Goal: Task Accomplishment & Management: Manage account settings

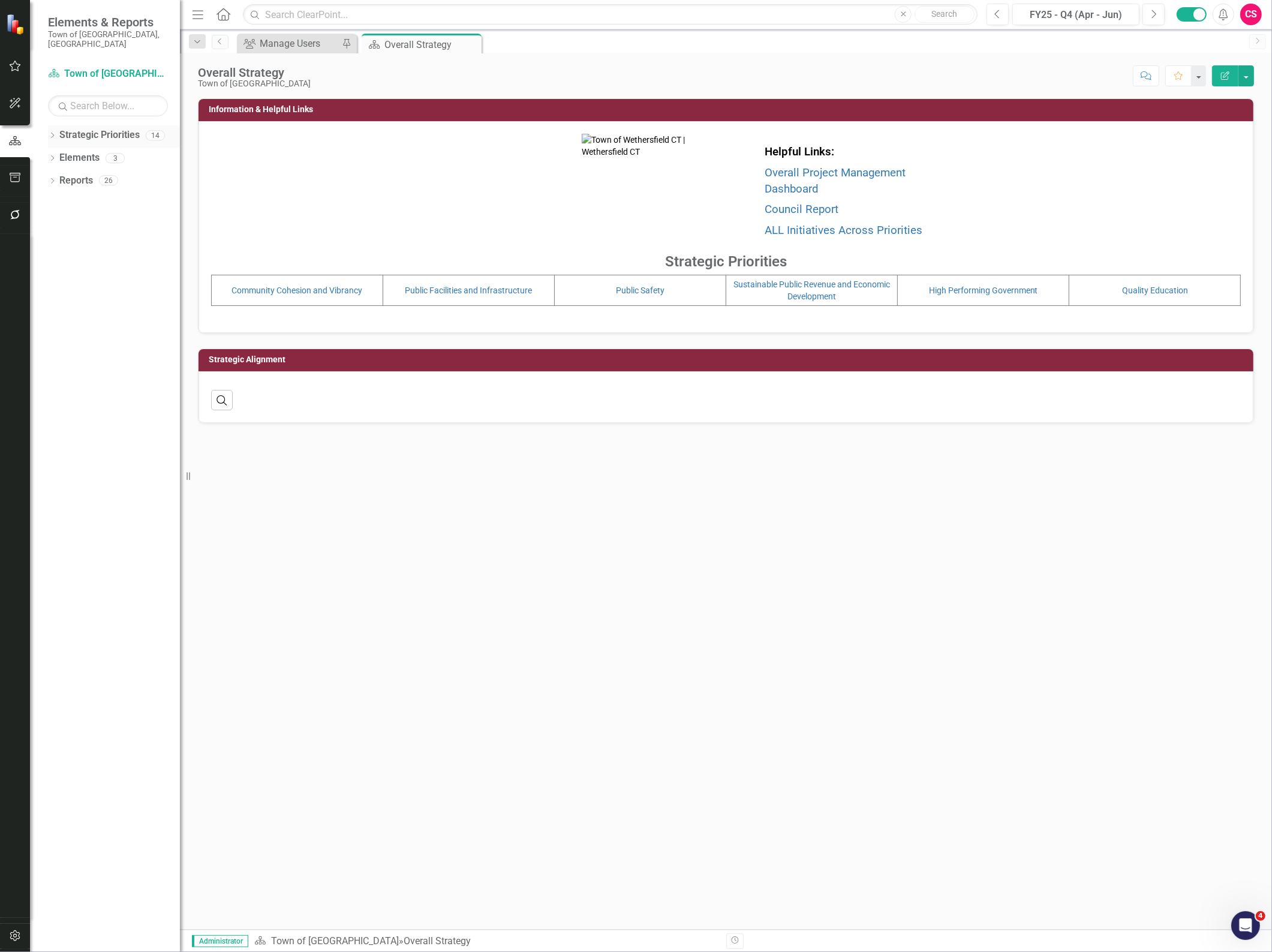
click at [52, 125] on div "Dropdown Strategic Priorities 14" at bounding box center [114, 136] width 132 height 23
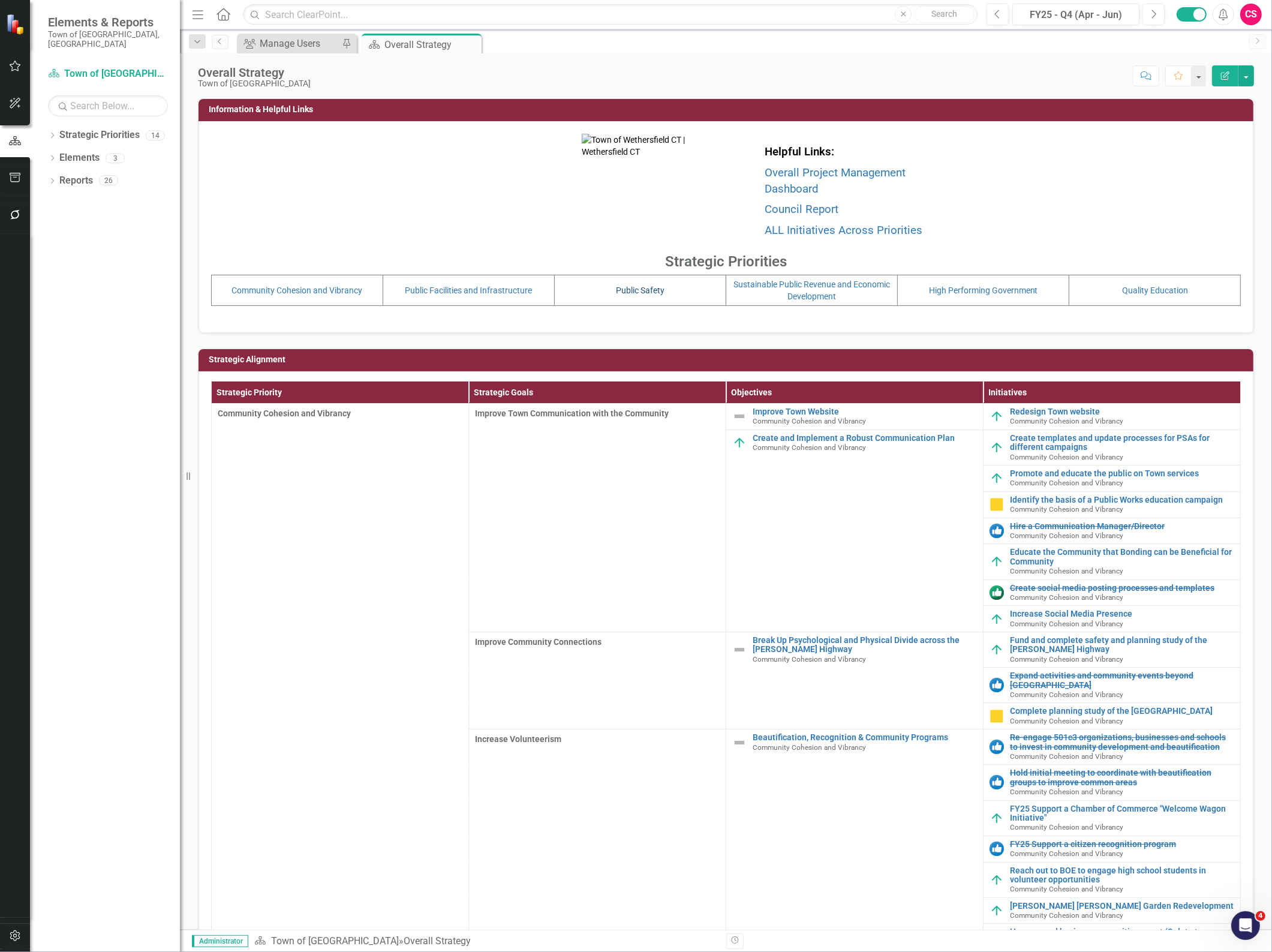
click at [652, 289] on link "Public Safety" at bounding box center [639, 290] width 48 height 10
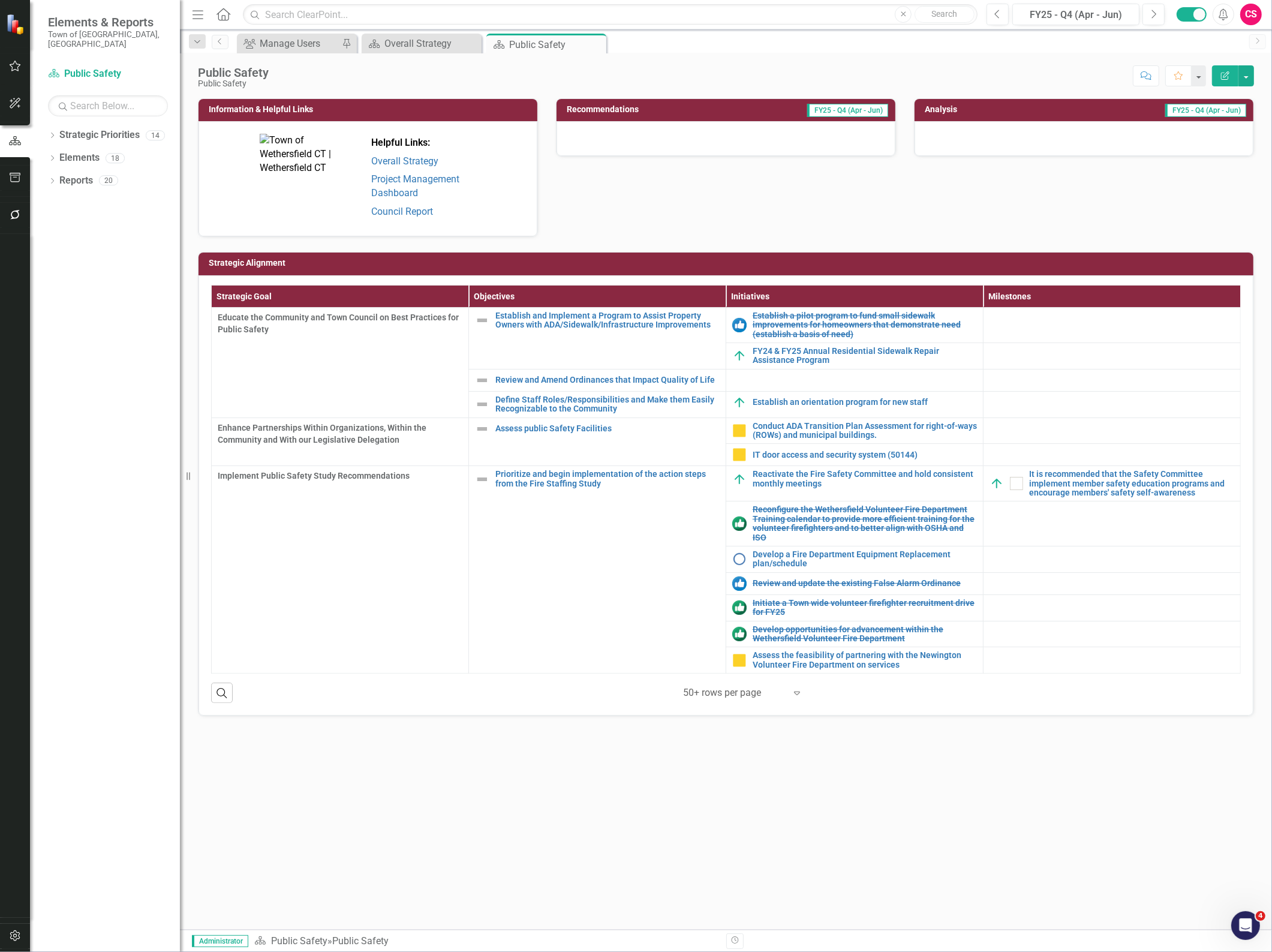
click at [624, 827] on div "Information & Helpful Links Helpful Links: Overall Strategy Project Management …" at bounding box center [725, 513] width 1091 height 831
click at [51, 132] on div "Dropdown" at bounding box center [52, 137] width 8 height 10
click at [47, 301] on div "Dropdown Strategic Priorities 14 Dropdown Town of Wethersfield Community Cohesi…" at bounding box center [105, 538] width 150 height 826
click at [50, 315] on icon "Dropdown" at bounding box center [52, 317] width 8 height 6
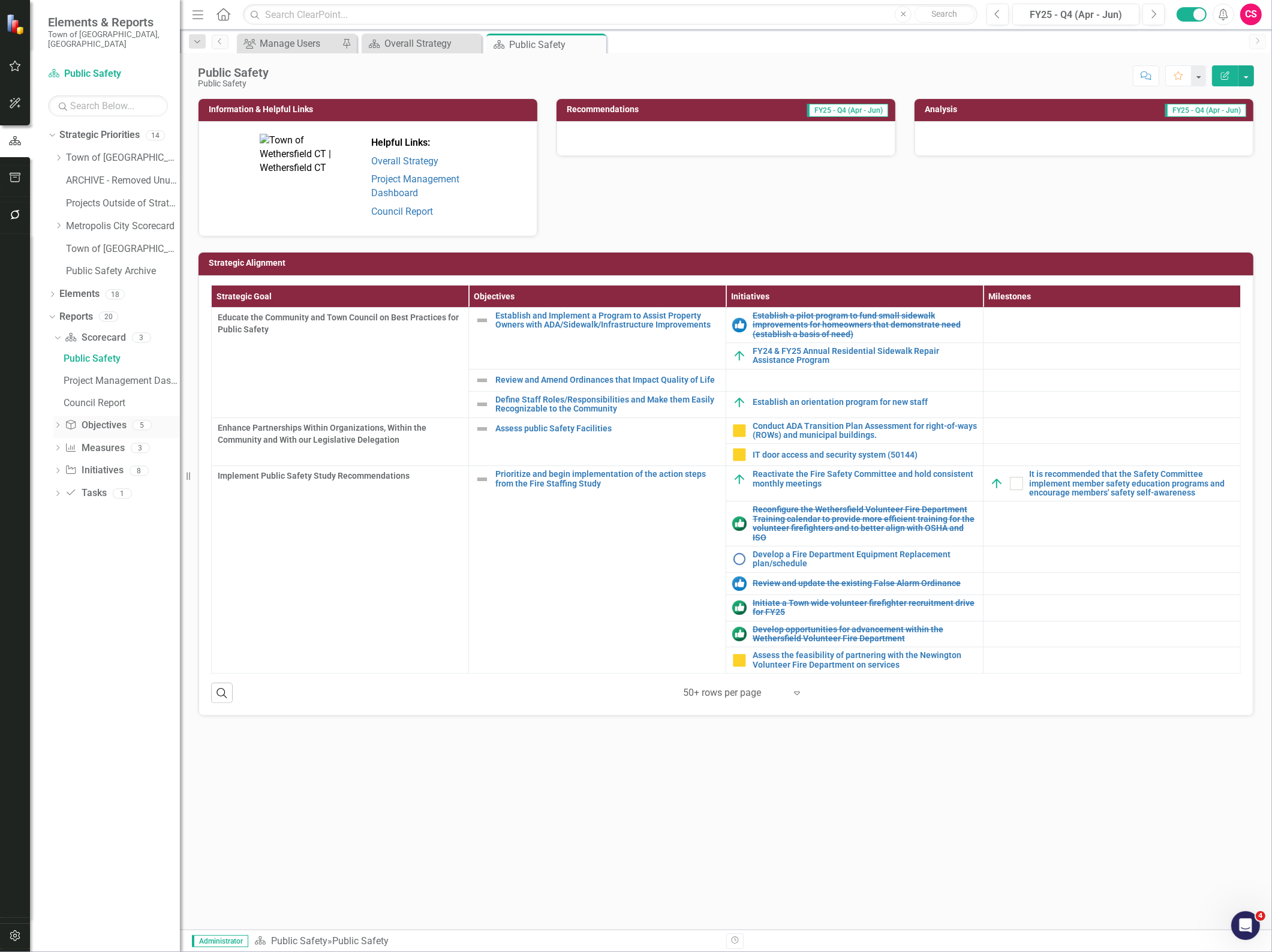
click at [56, 423] on icon "Dropdown" at bounding box center [57, 426] width 8 height 6
click at [52, 292] on icon at bounding box center [52, 295] width 3 height 5
click at [99, 310] on link "Objective Objectives" at bounding box center [96, 316] width 61 height 14
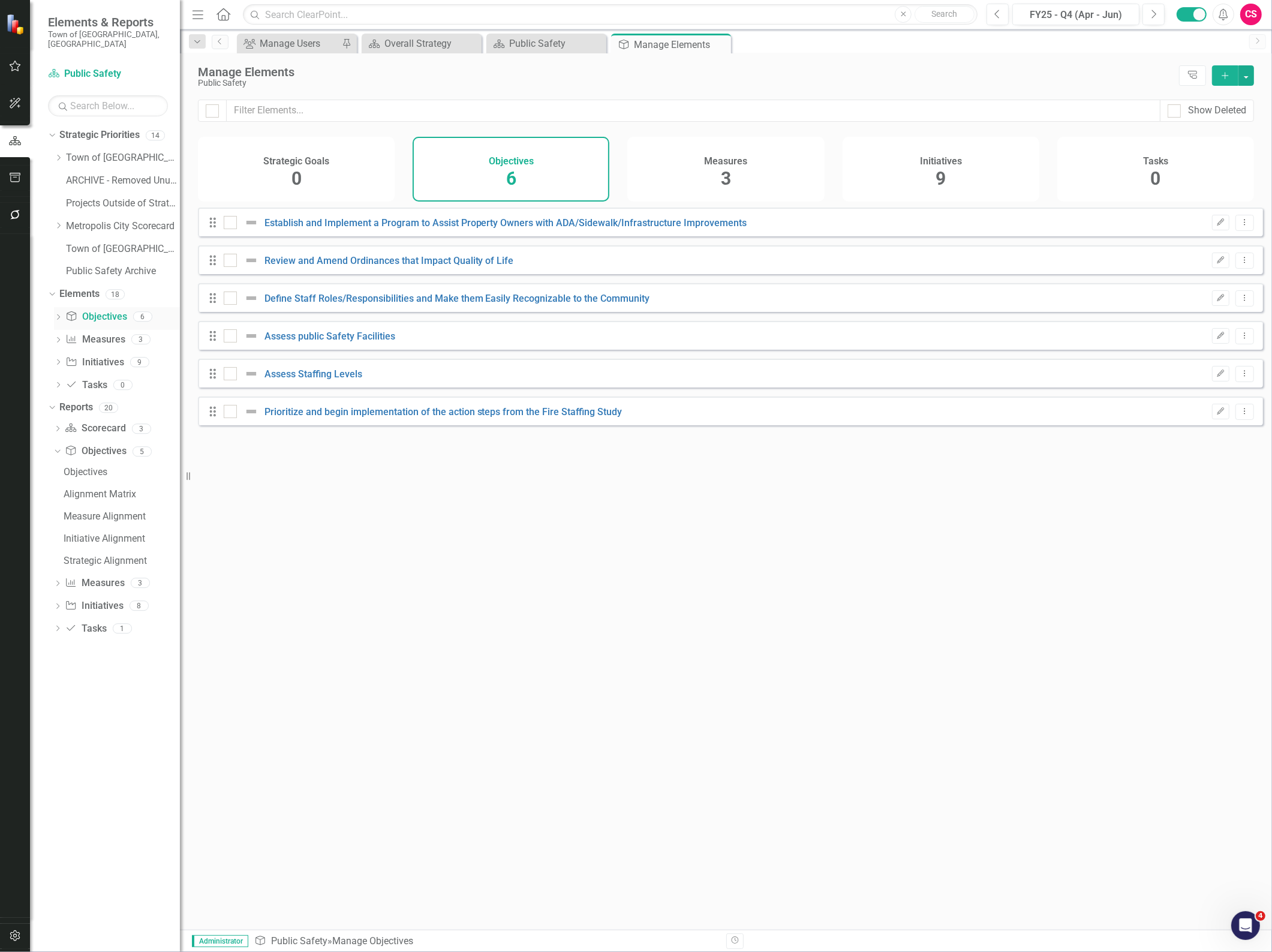
checkbox input "false"
click at [1004, 144] on div "Initiatives 9" at bounding box center [941, 169] width 197 height 65
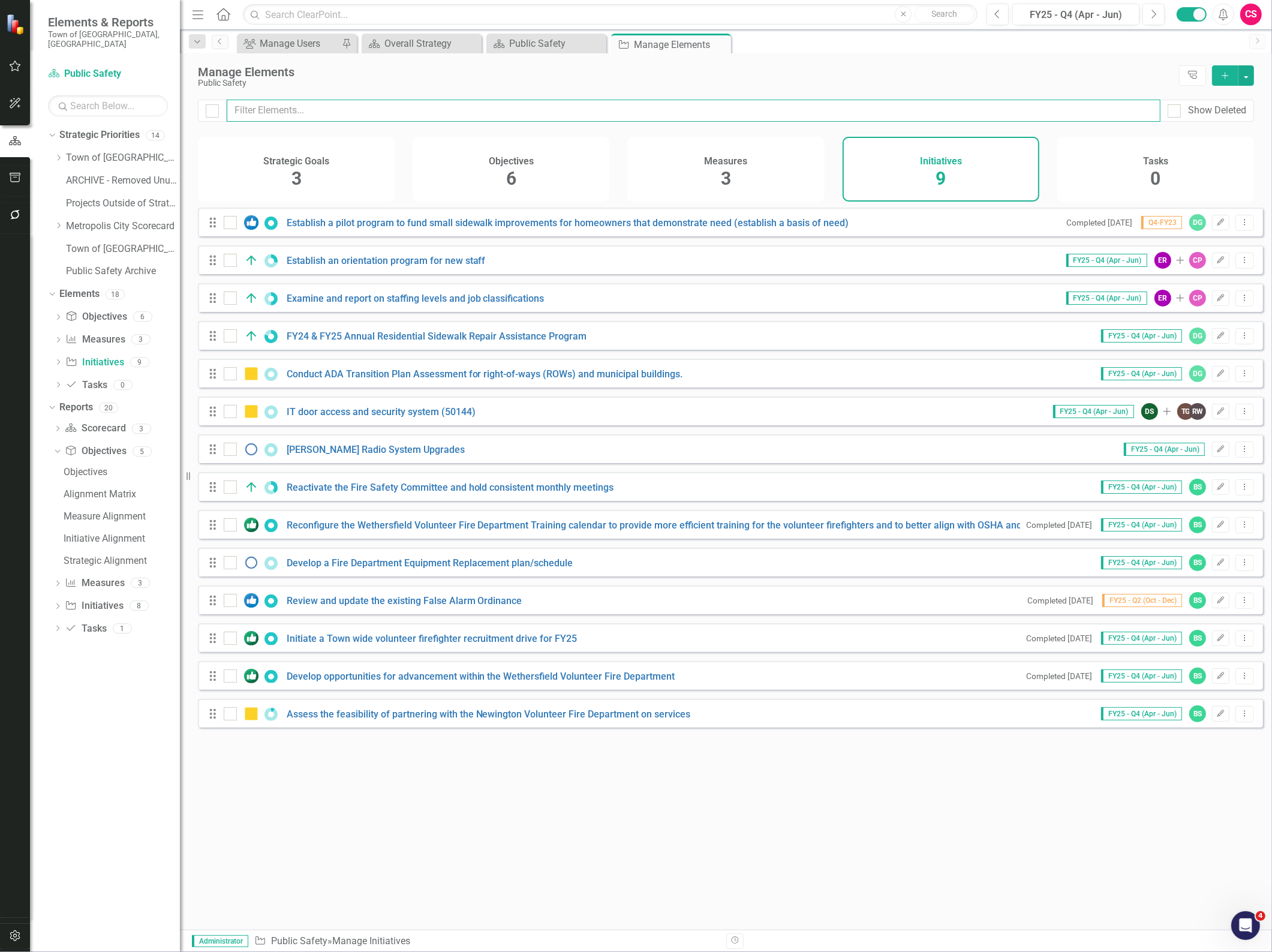
click at [503, 103] on input "text" at bounding box center [694, 110] width 934 height 22
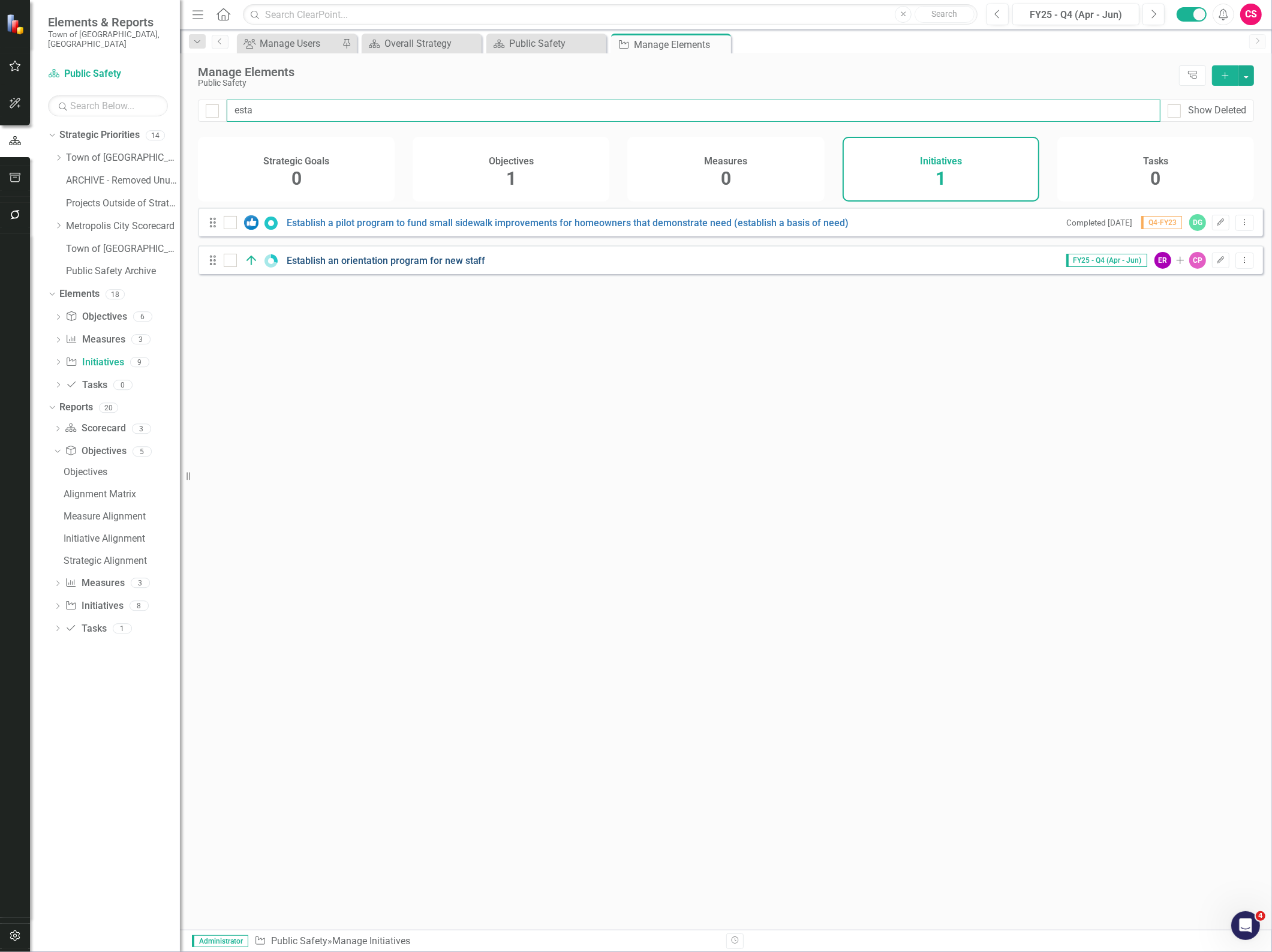
type input "esta"
click at [467, 266] on link "Establish an orientation program for new staff" at bounding box center [386, 260] width 199 height 11
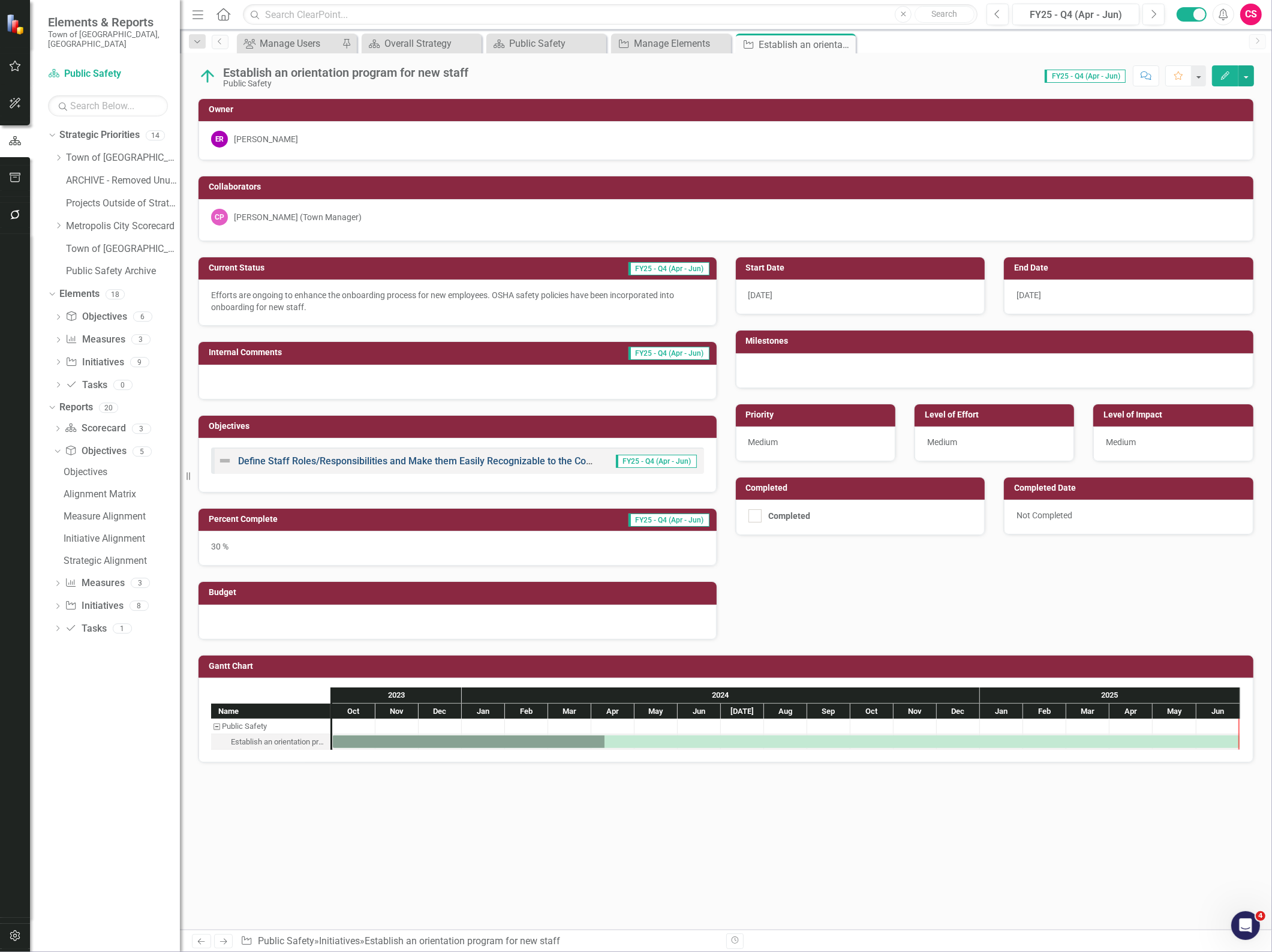
click at [525, 466] on link "Define Staff Roles/Responsibilities and Make them Easily Recognizable to the Co…" at bounding box center [430, 460] width 386 height 11
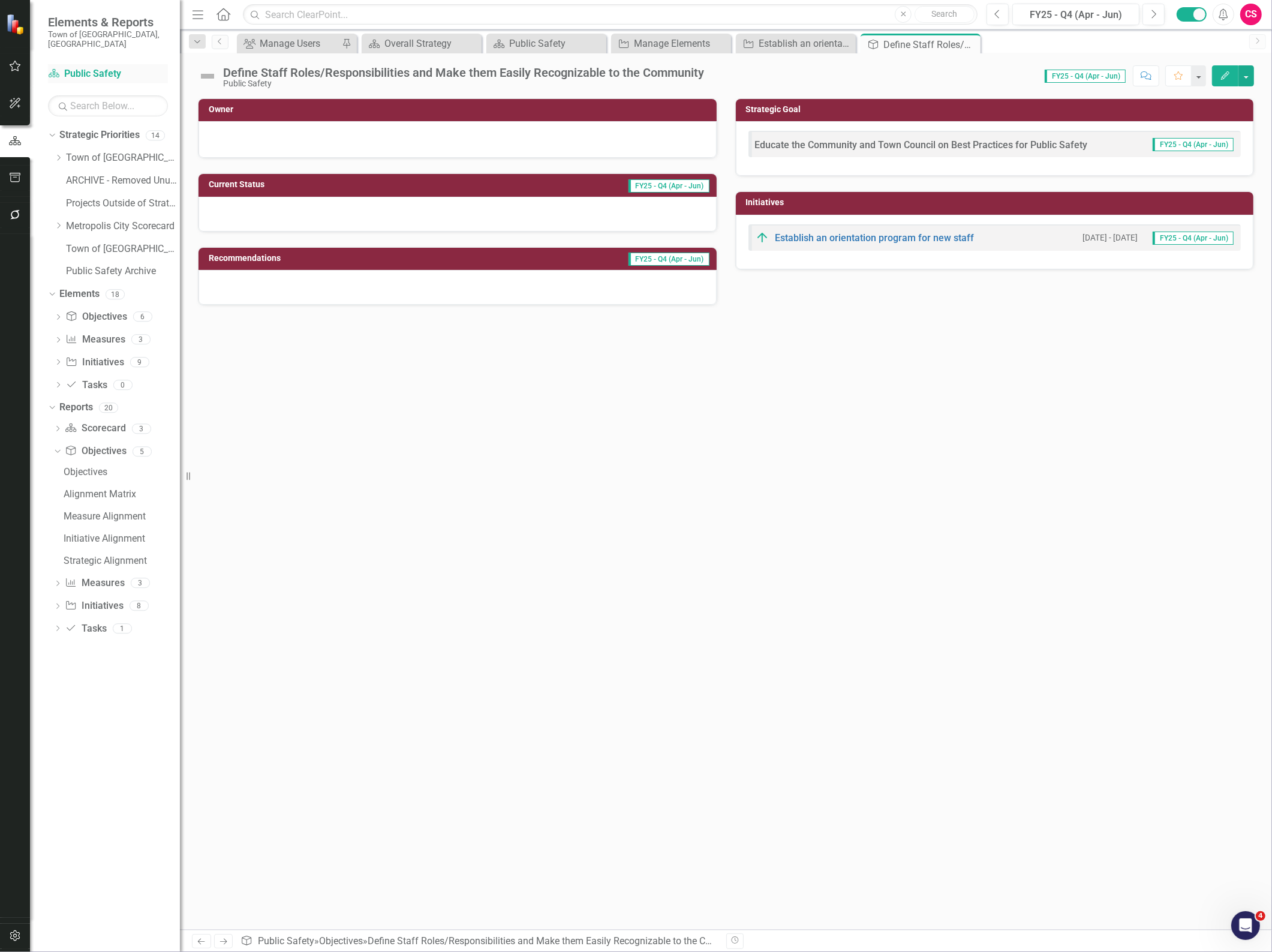
click at [104, 67] on link "Strategic Priority Public Safety" at bounding box center [109, 74] width 120 height 14
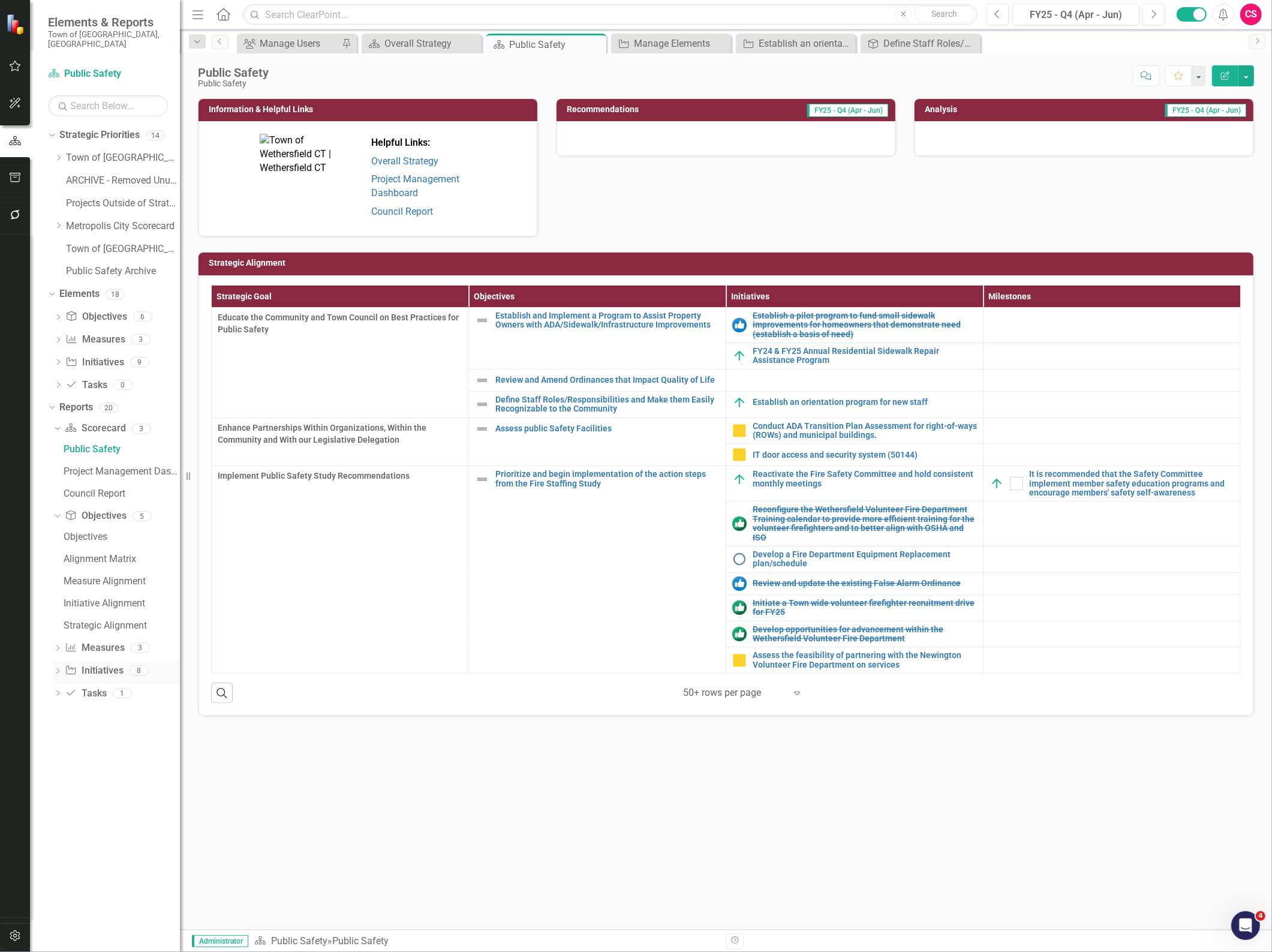
click at [90, 664] on link "Initiative Initiatives" at bounding box center [94, 670] width 58 height 14
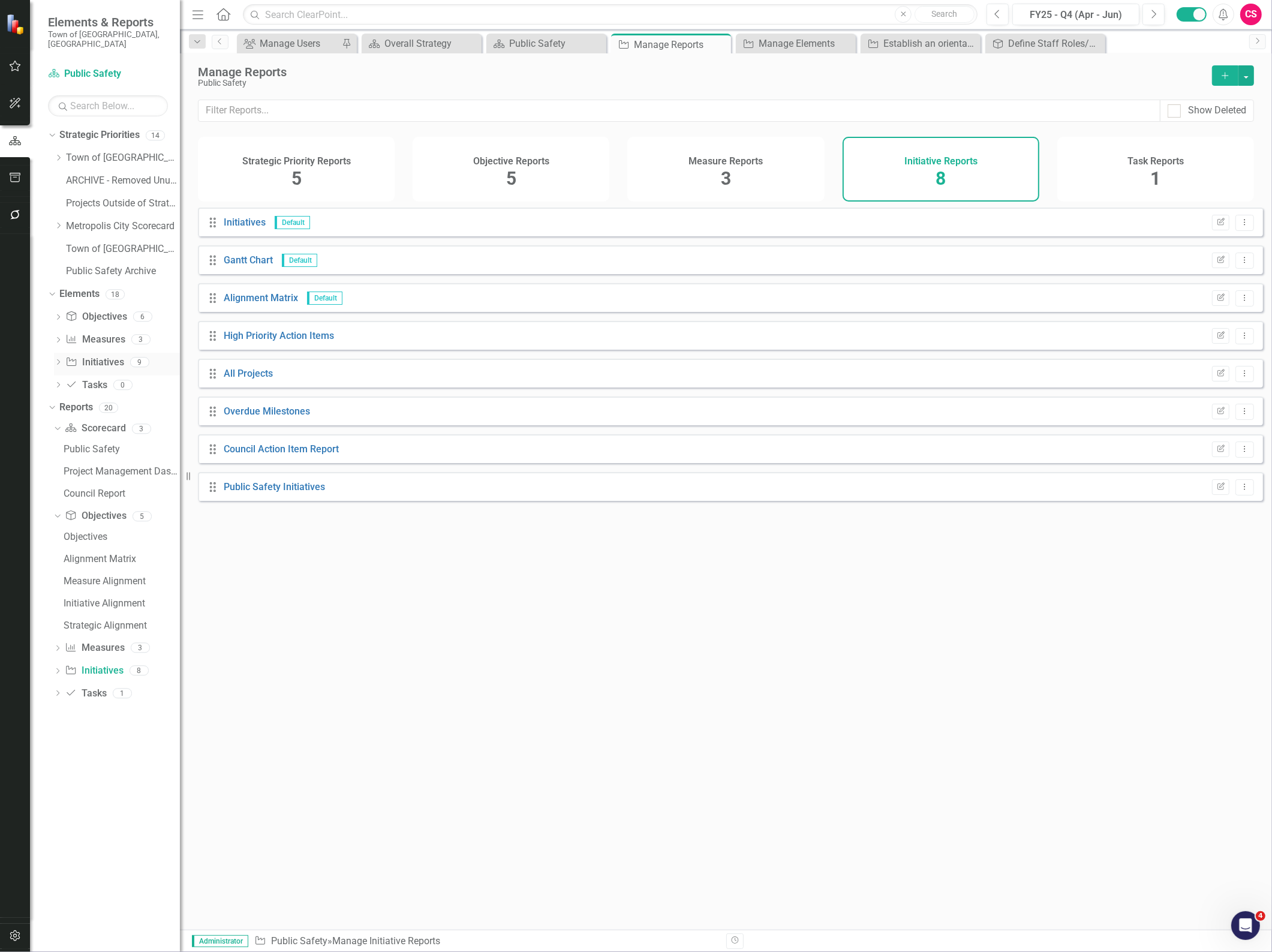
click at [90, 353] on div "Initiative Initiatives" at bounding box center [95, 363] width 58 height 20
click at [104, 356] on link "Initiative Initiatives" at bounding box center [95, 362] width 58 height 14
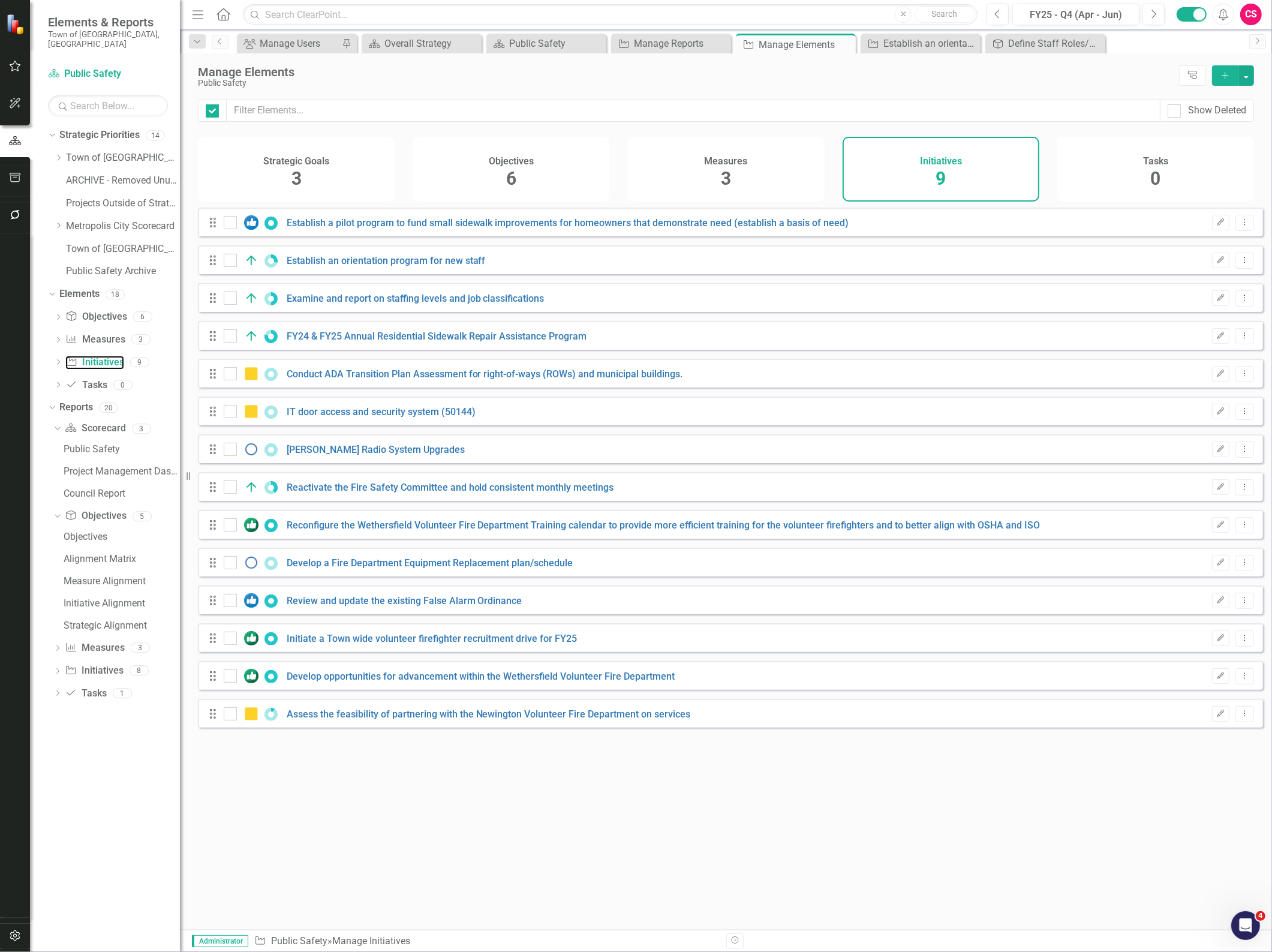
checkbox input "false"
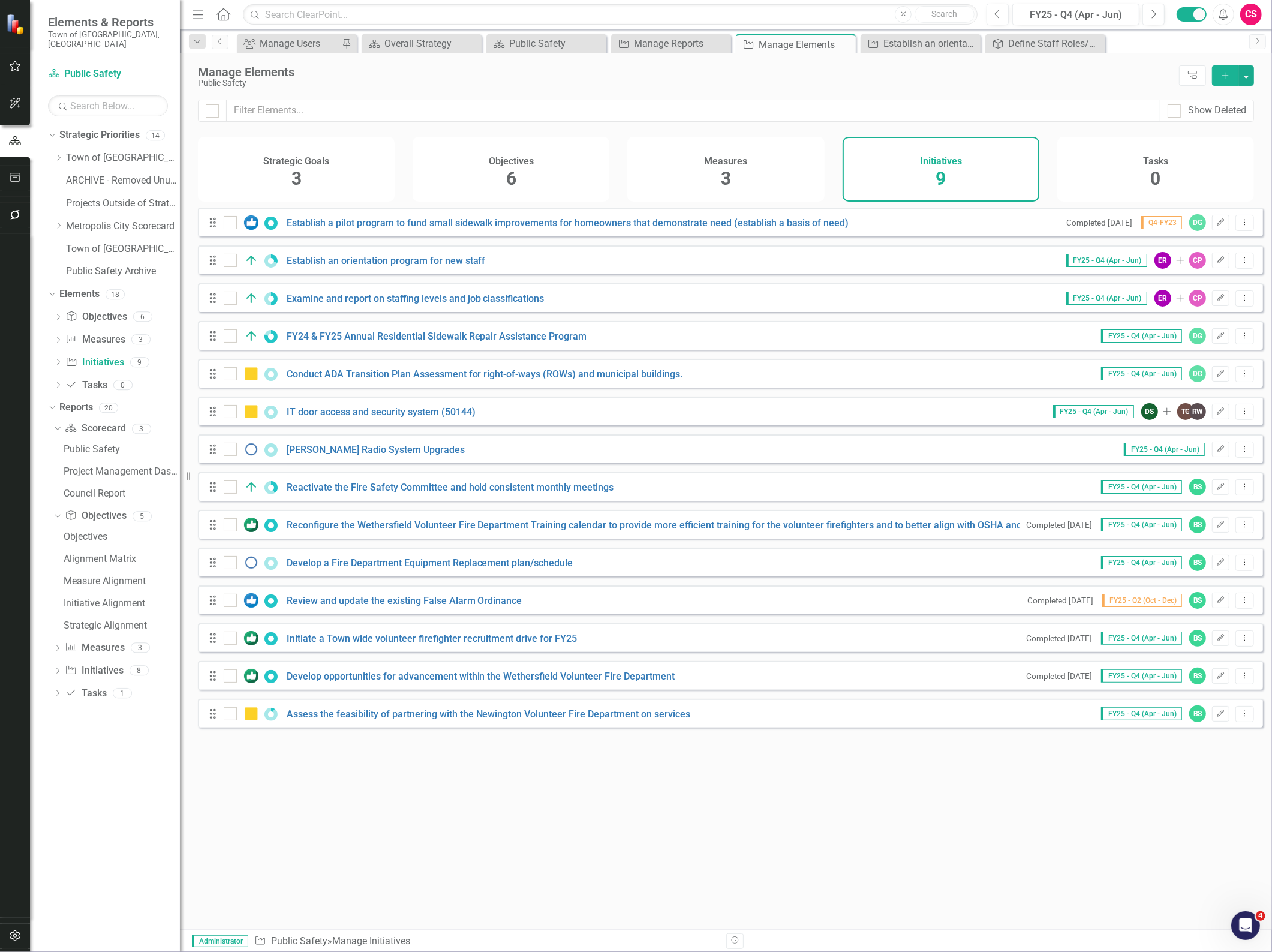
click at [524, 121] on div "Show Deleted" at bounding box center [725, 118] width 1091 height 37
click at [510, 121] on input "text" at bounding box center [694, 110] width 934 height 22
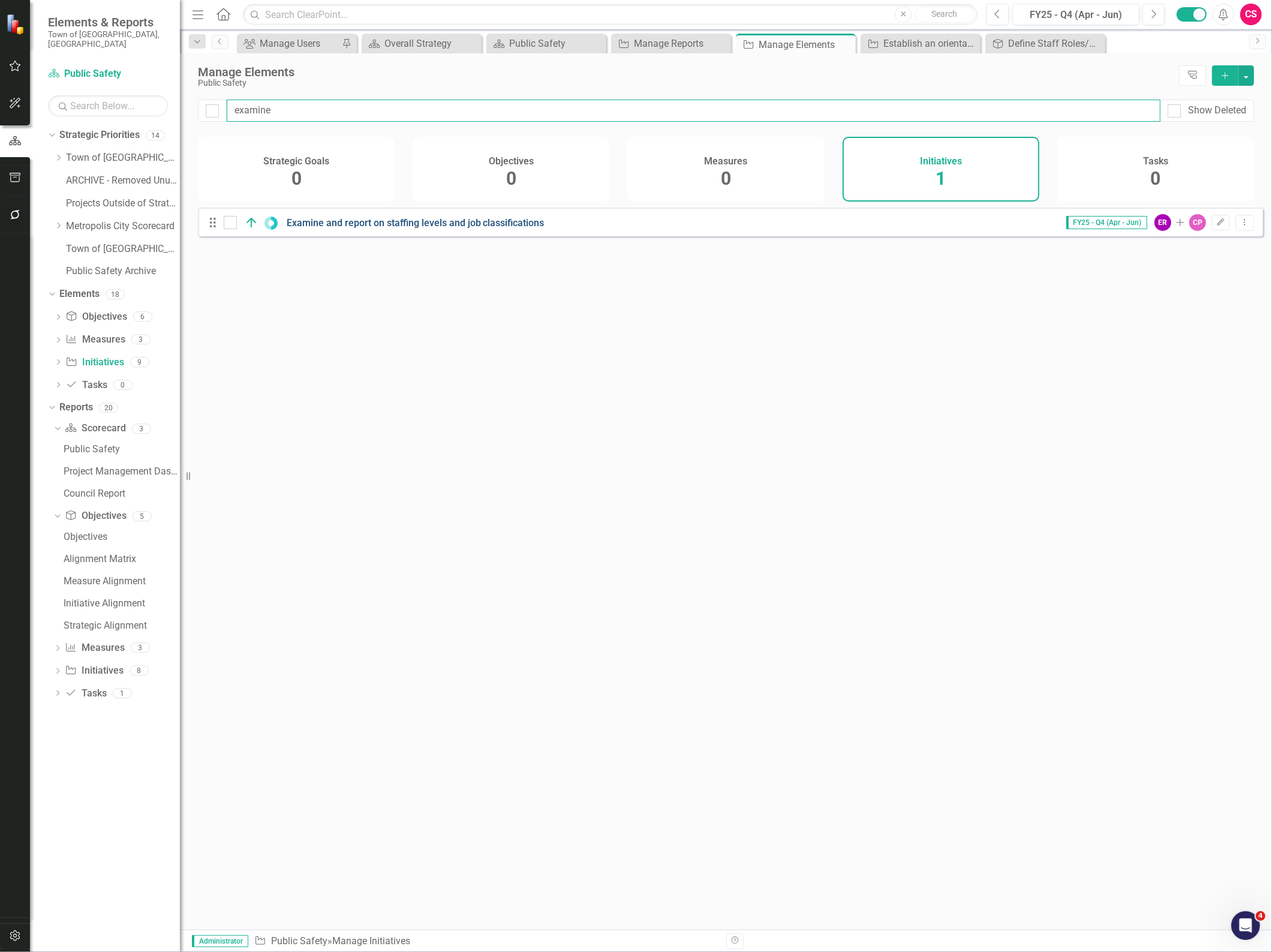
type input "examine"
click at [342, 228] on link "Examine and report on staffing levels and job classifications" at bounding box center [415, 222] width 258 height 11
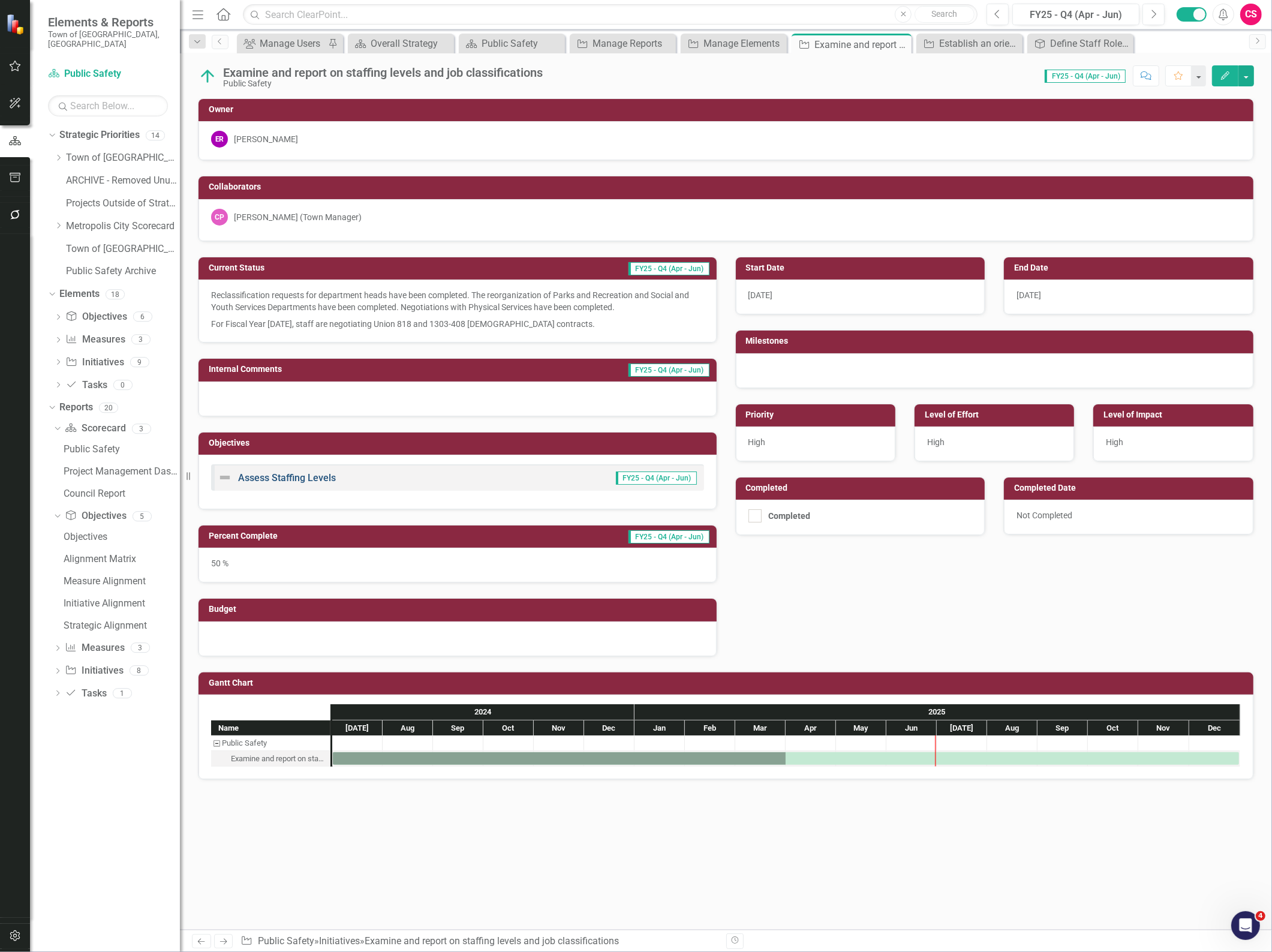
click at [315, 481] on link "Assess Staffing Levels" at bounding box center [286, 478] width 98 height 11
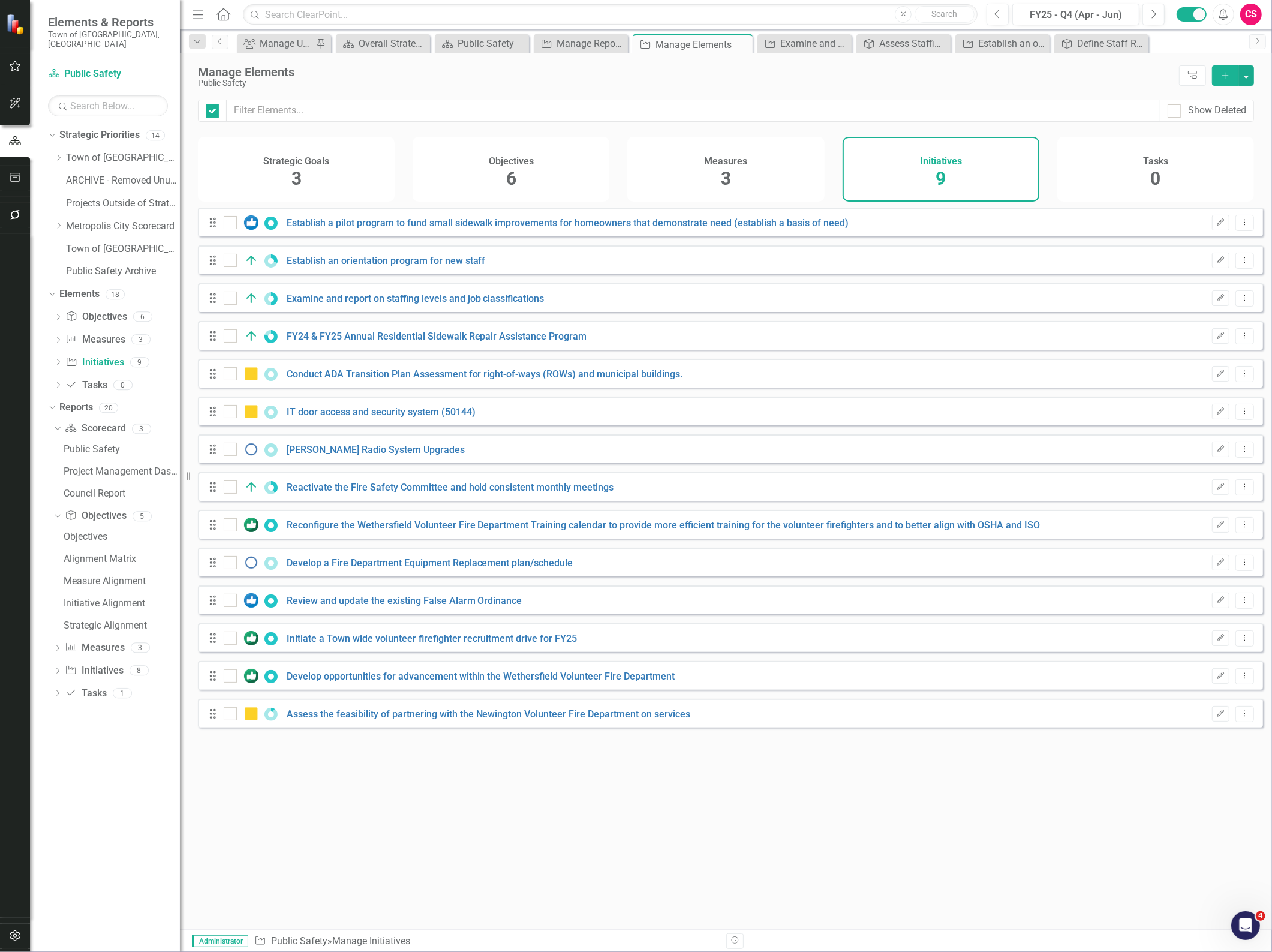
checkbox input "false"
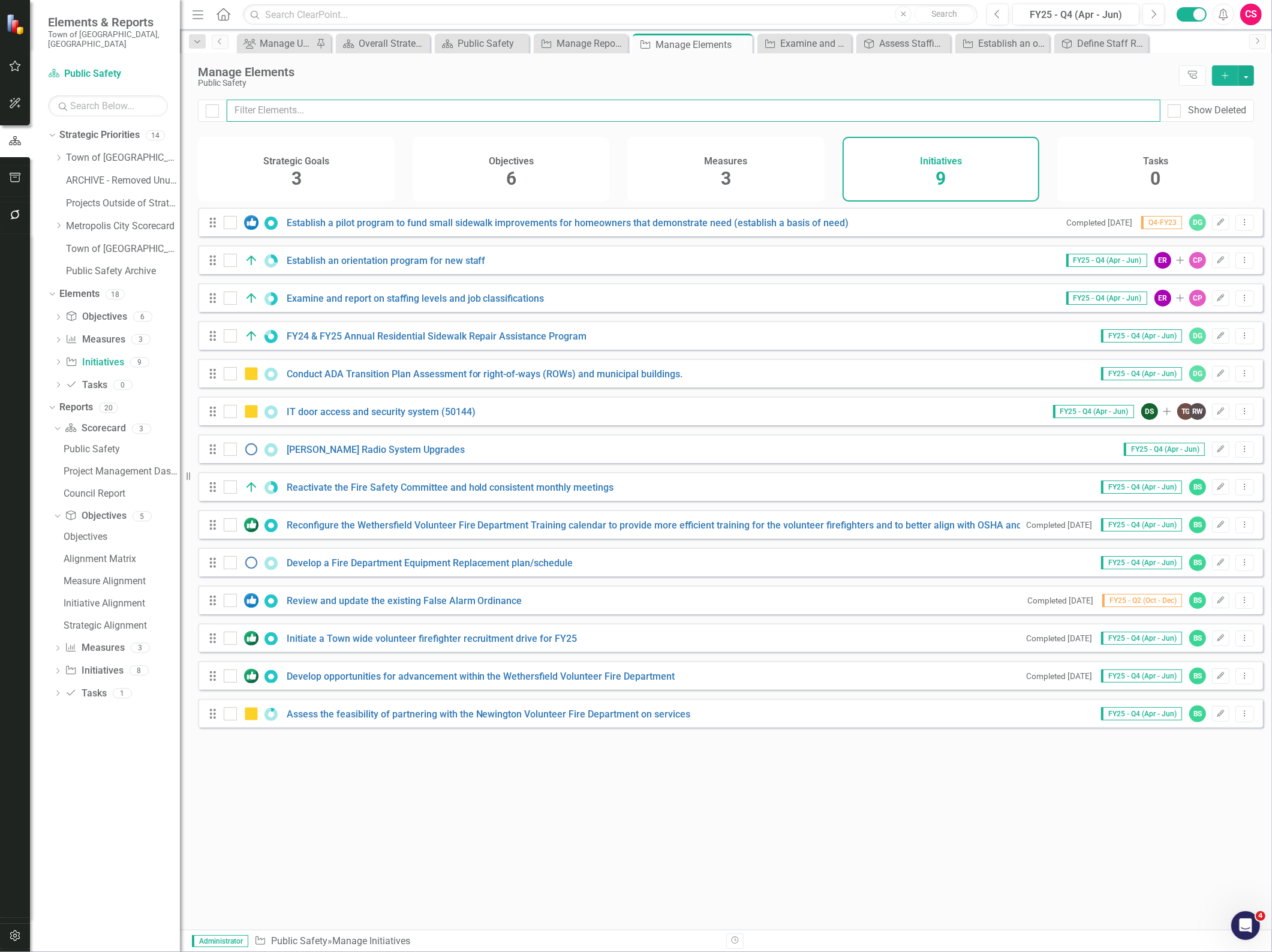
click at [345, 100] on input "text" at bounding box center [694, 110] width 934 height 22
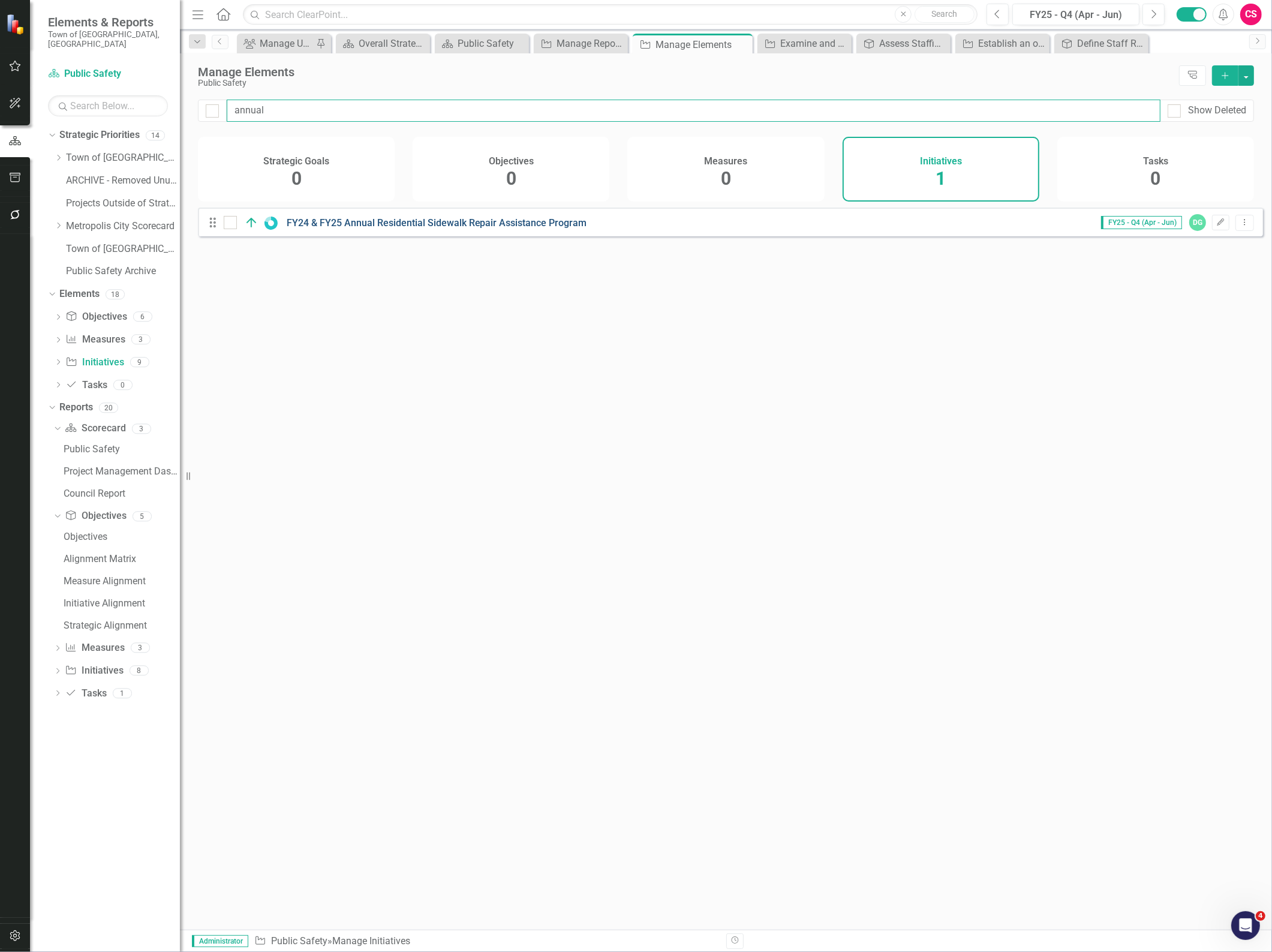
type input "annual"
click at [372, 229] on link "FY24 & FY25 Annual Residential Sidewalk Repair Assistance Program" at bounding box center [436, 222] width 300 height 11
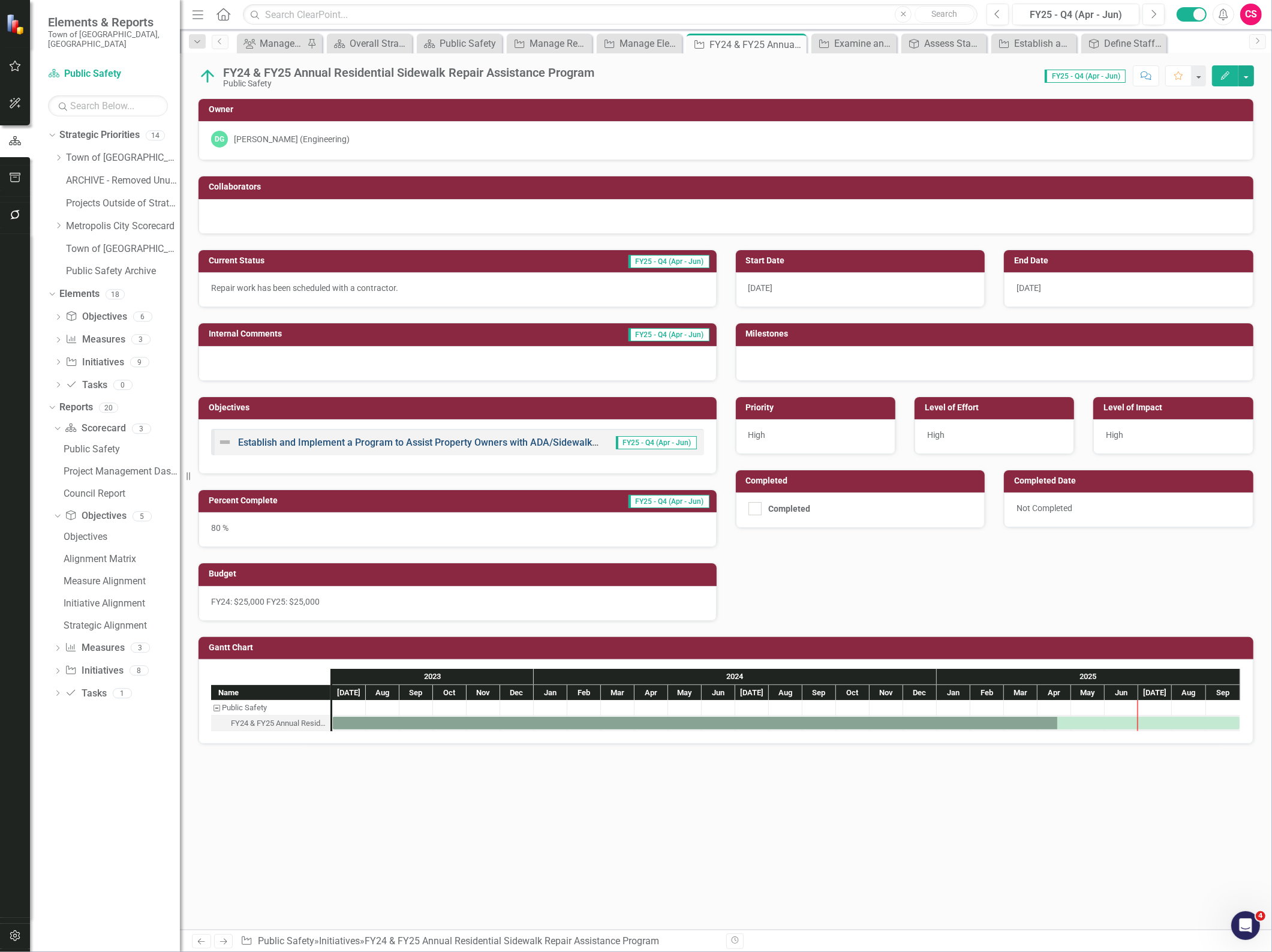
click at [321, 442] on link "Establish and Implement a Program to Assist Property Owners with ADA/Sidewalk/I…" at bounding box center [479, 442] width 482 height 11
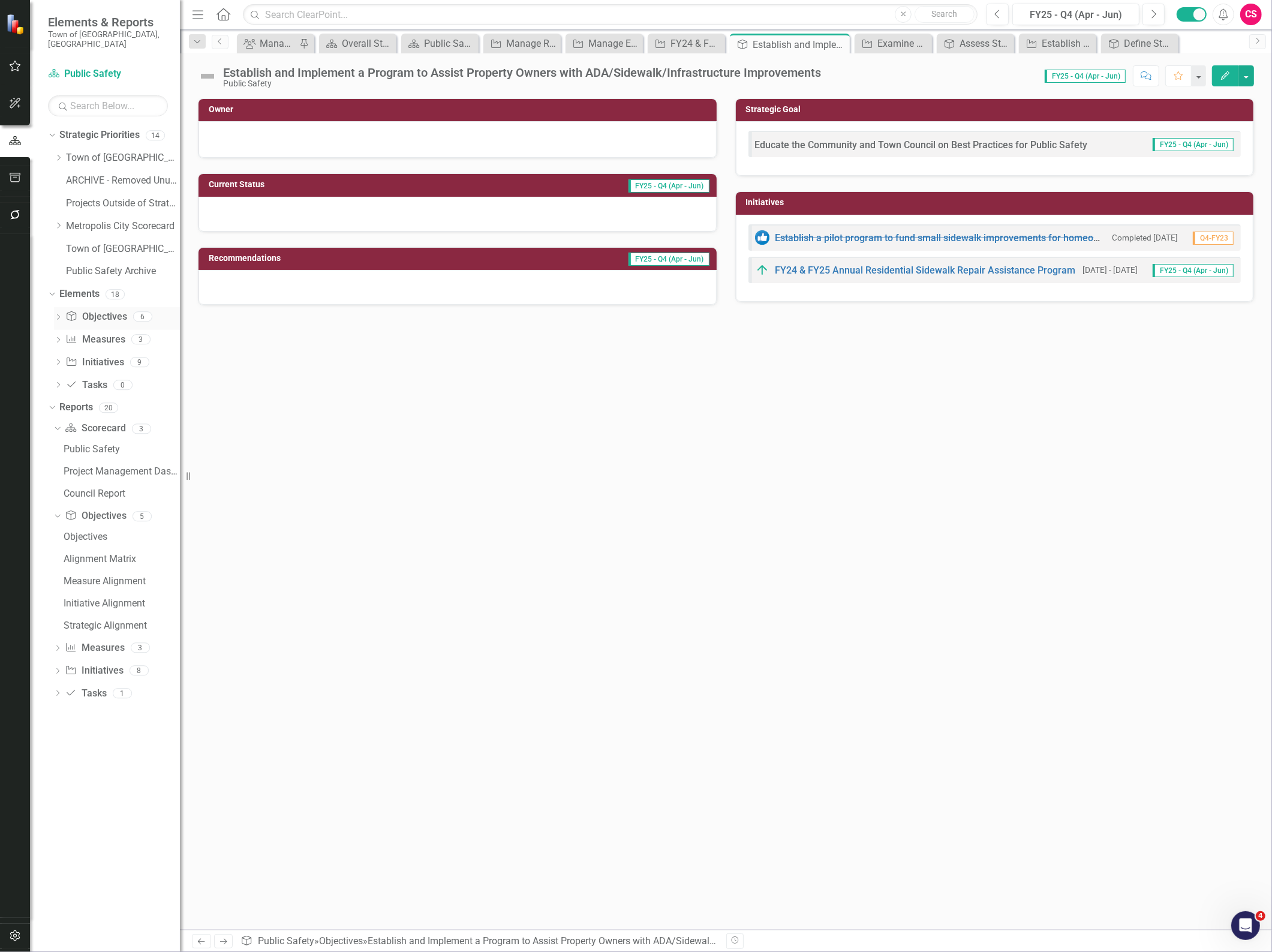
click at [104, 310] on link "Objective Objectives" at bounding box center [96, 316] width 61 height 14
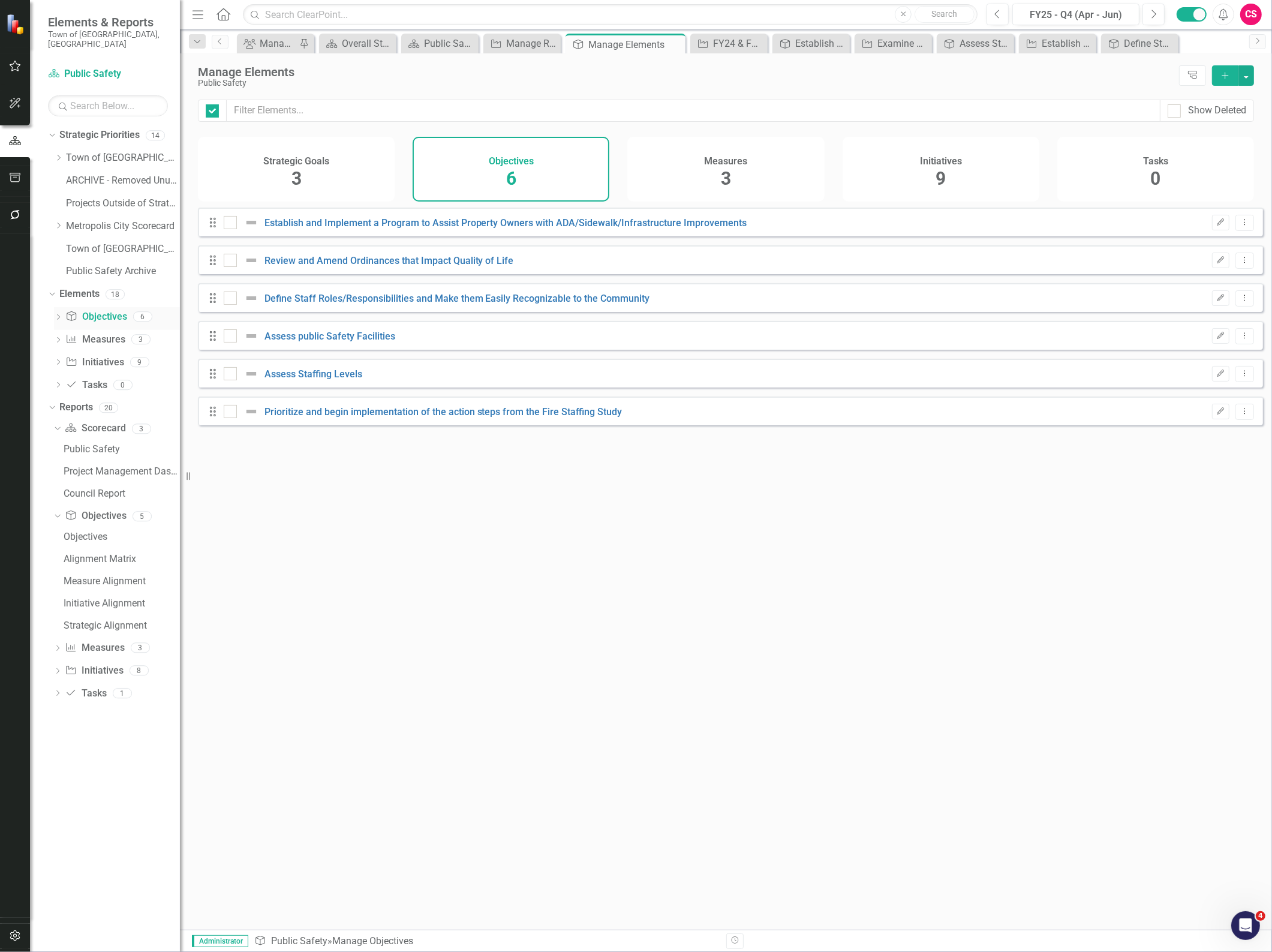
checkbox input "false"
click at [229, 299] on input "checkbox" at bounding box center [227, 295] width 8 height 8
checkbox input "true"
click at [230, 375] on input "checkbox" at bounding box center [227, 370] width 8 height 8
checkbox input "true"
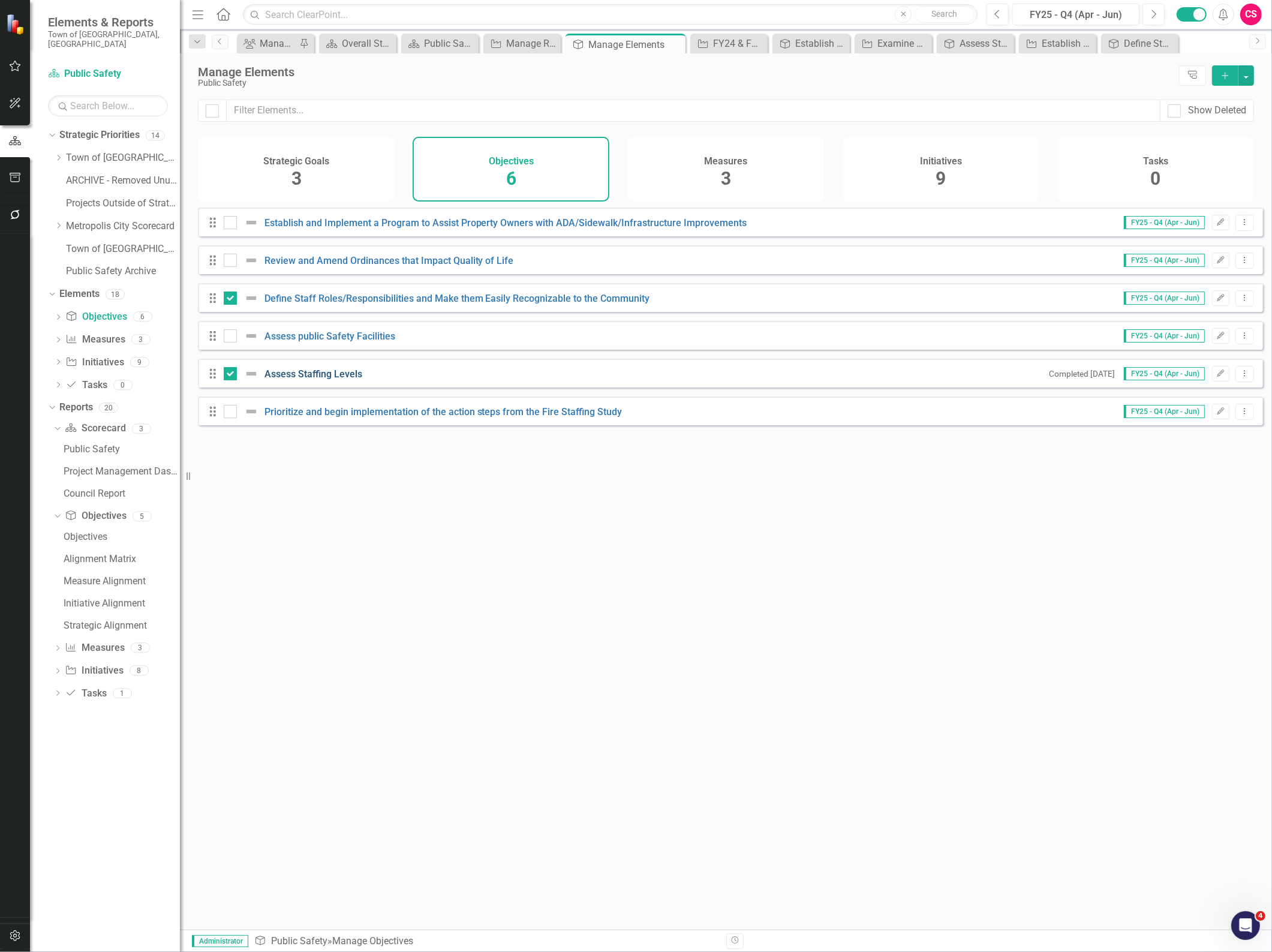
click at [301, 379] on link "Assess Staffing Levels" at bounding box center [313, 374] width 98 height 11
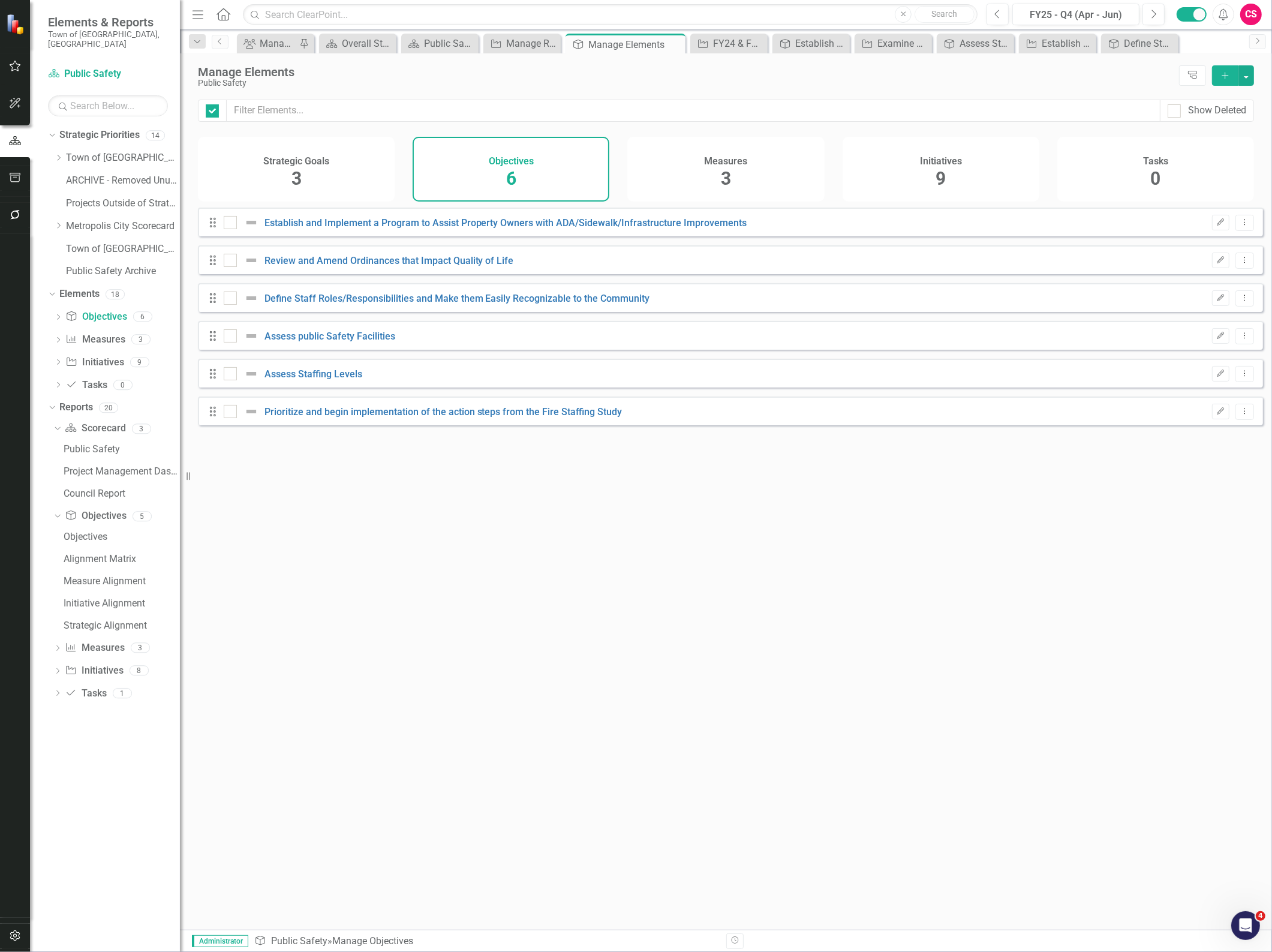
checkbox input "false"
click at [226, 299] on input "checkbox" at bounding box center [227, 295] width 8 height 8
checkbox input "true"
click at [229, 375] on div "Drag Assess Staffing Levels Completed [DATE] FY25 - Q4 (Apr - Jun) Edit Dropdow…" at bounding box center [730, 373] width 1065 height 29
click at [229, 381] on div at bounding box center [243, 374] width 41 height 15
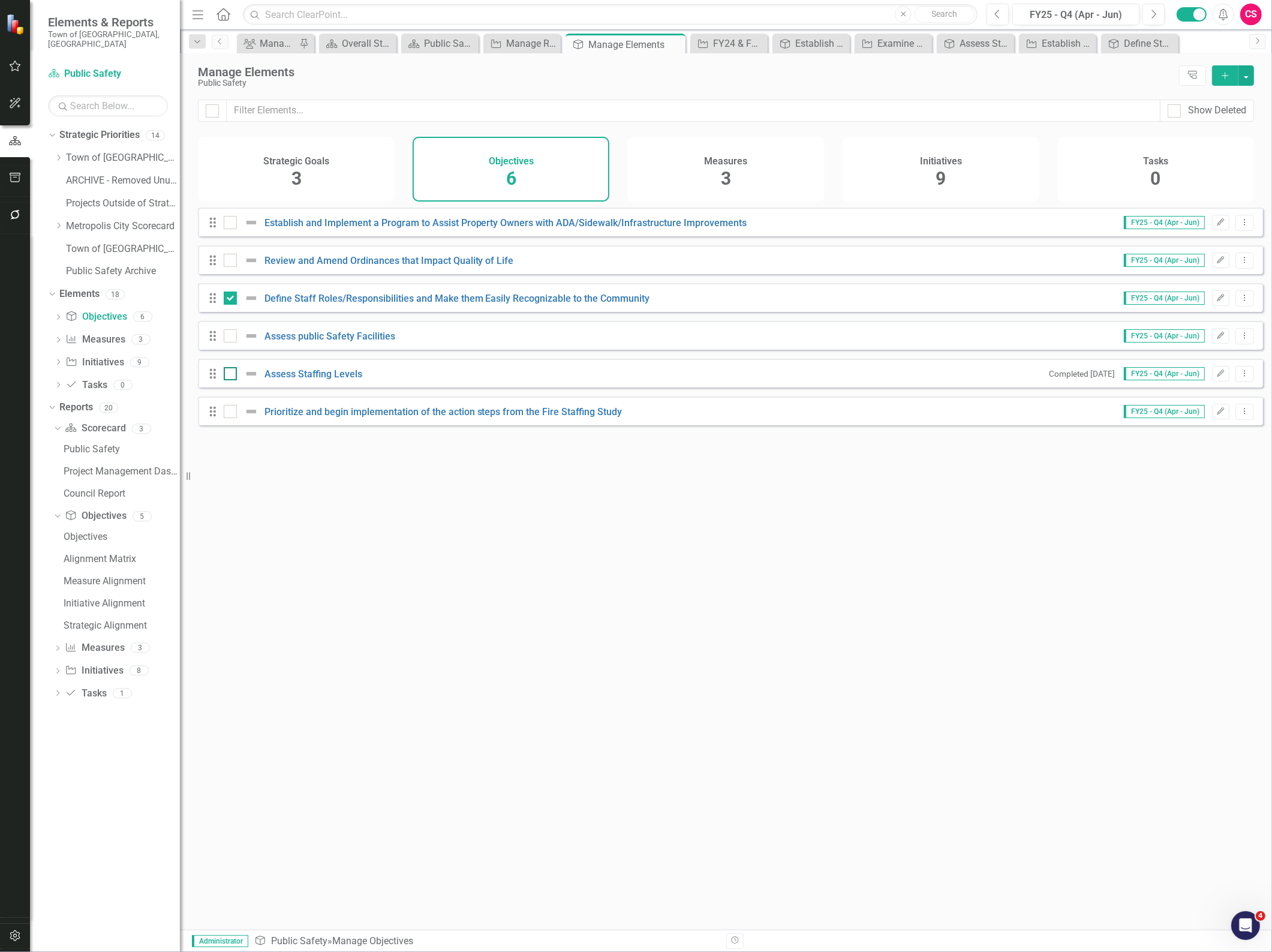
click at [229, 375] on input "checkbox" at bounding box center [227, 370] width 8 height 8
checkbox input "true"
click at [230, 223] on input "checkbox" at bounding box center [227, 220] width 8 height 8
checkbox input "true"
drag, startPoint x: 917, startPoint y: 190, endPoint x: 615, endPoint y: 102, distance: 314.6
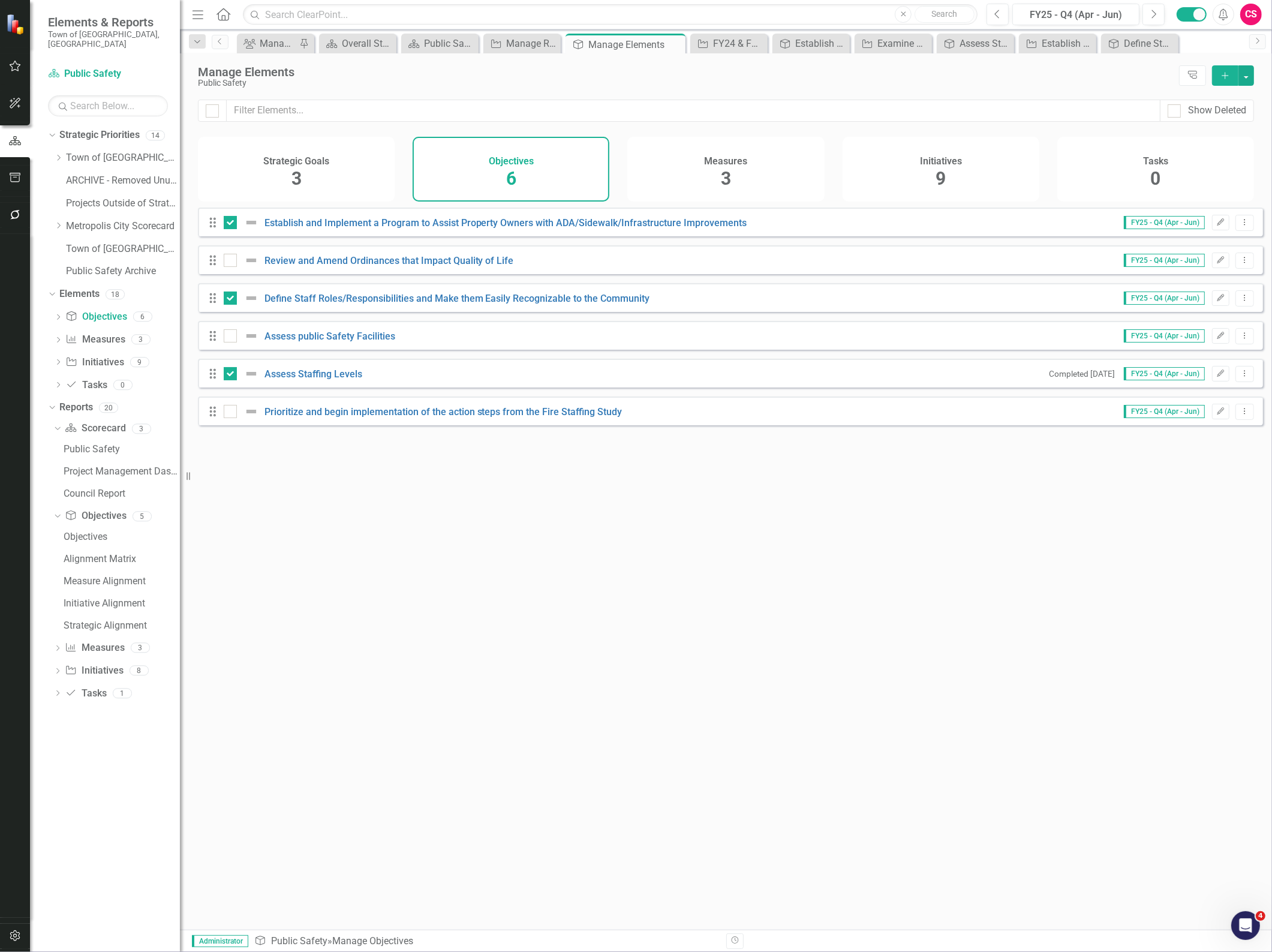
click at [917, 190] on div "Initiatives 9" at bounding box center [941, 169] width 197 height 65
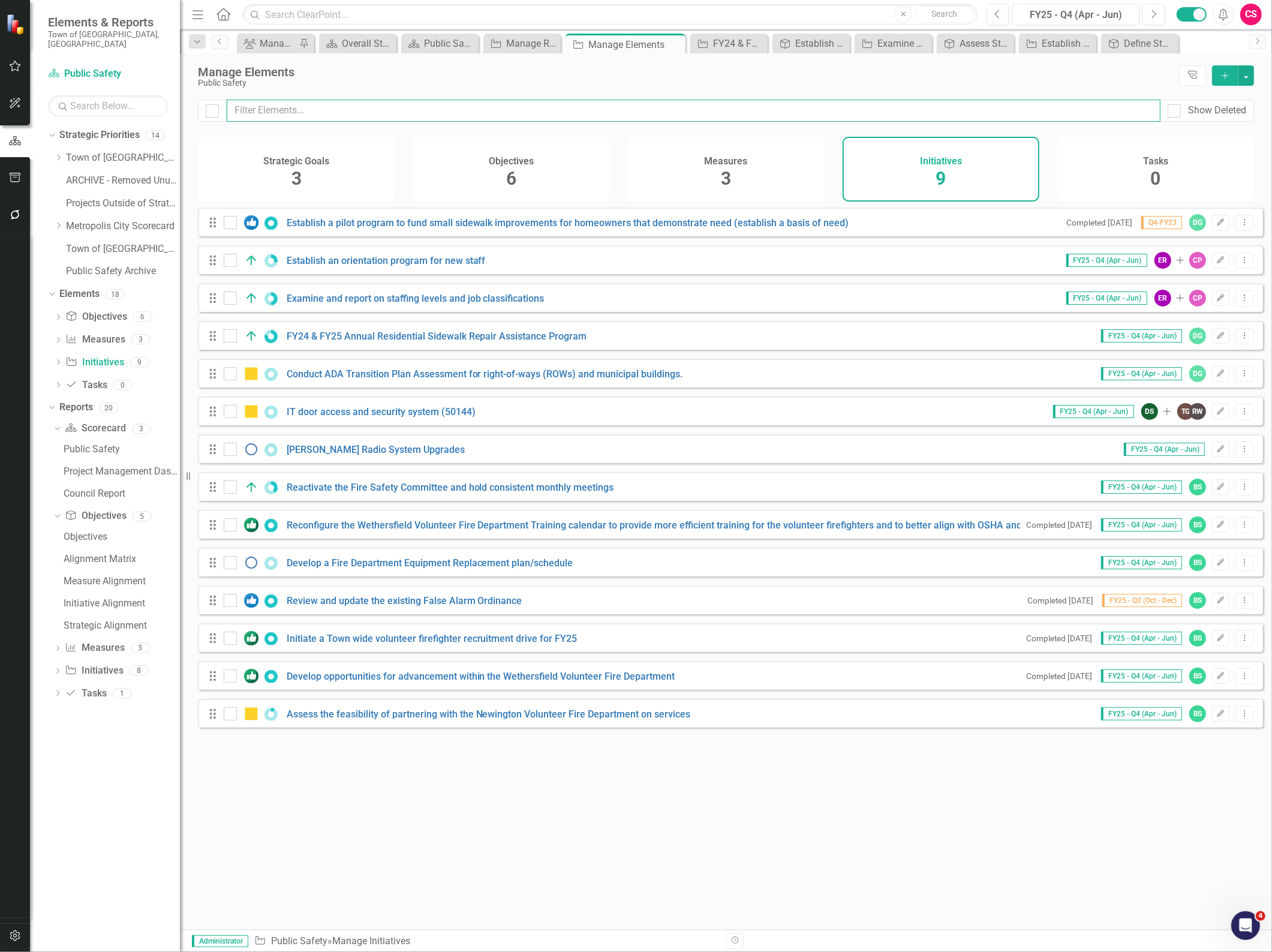
click at [615, 109] on input "text" at bounding box center [694, 110] width 934 height 22
click at [666, 379] on link "Conduct ADA Transition Plan Assessment for right-of-ways (ROWs) and municipal b…" at bounding box center [484, 374] width 397 height 11
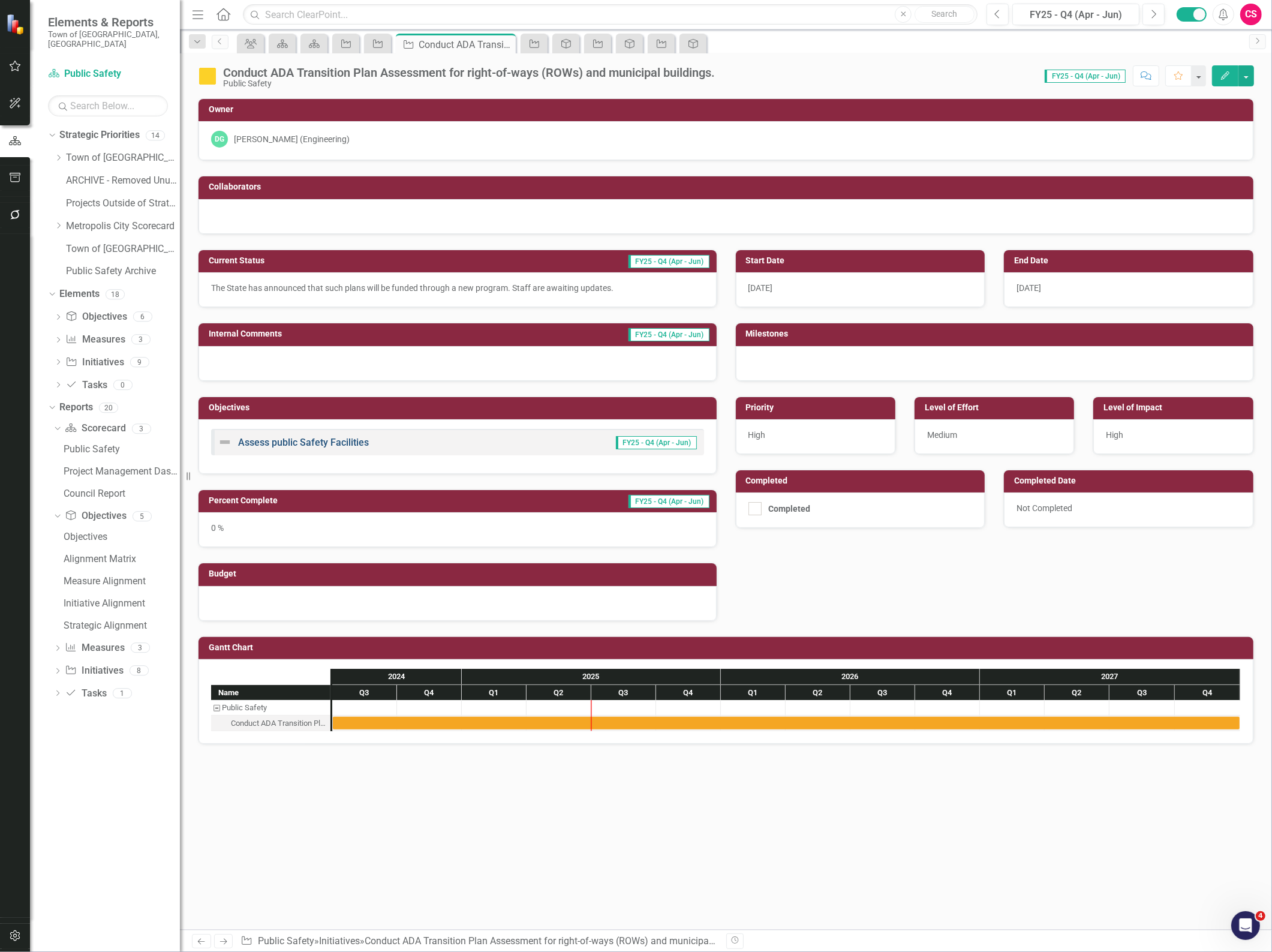
click at [349, 441] on link "Assess public Safety Facilities" at bounding box center [303, 442] width 130 height 11
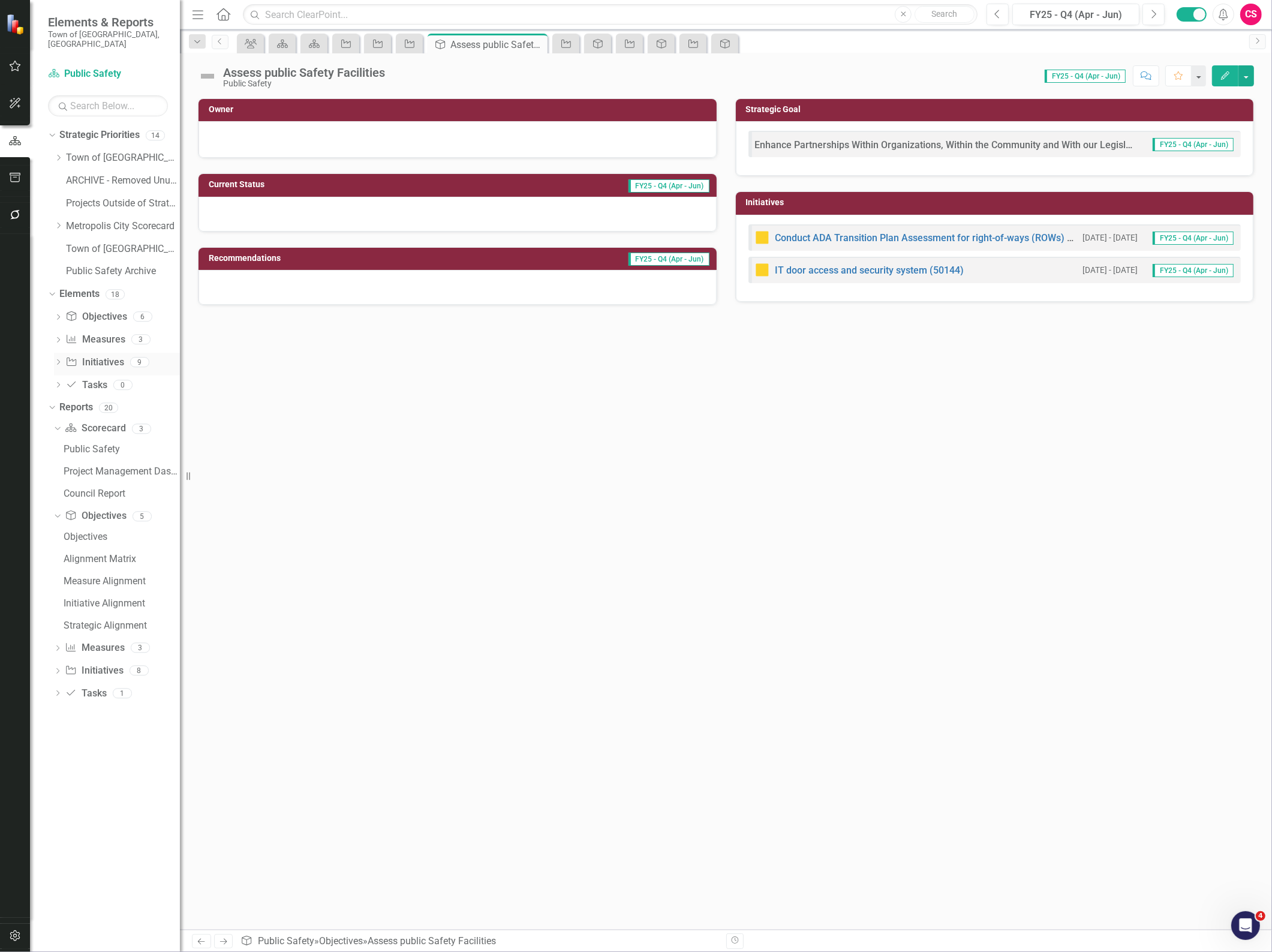
click at [100, 356] on link "Initiative Initiatives" at bounding box center [95, 362] width 58 height 14
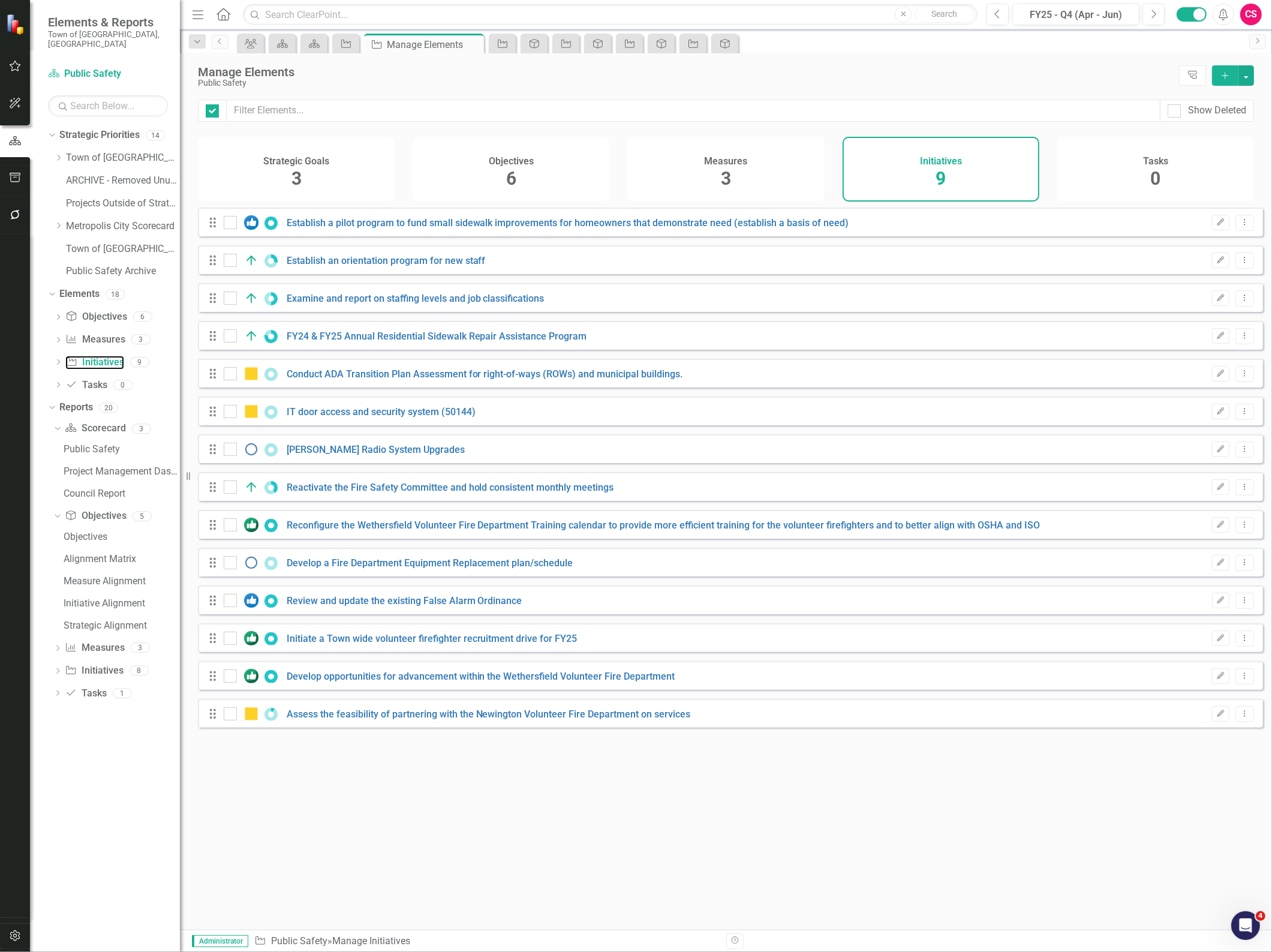
checkbox input "false"
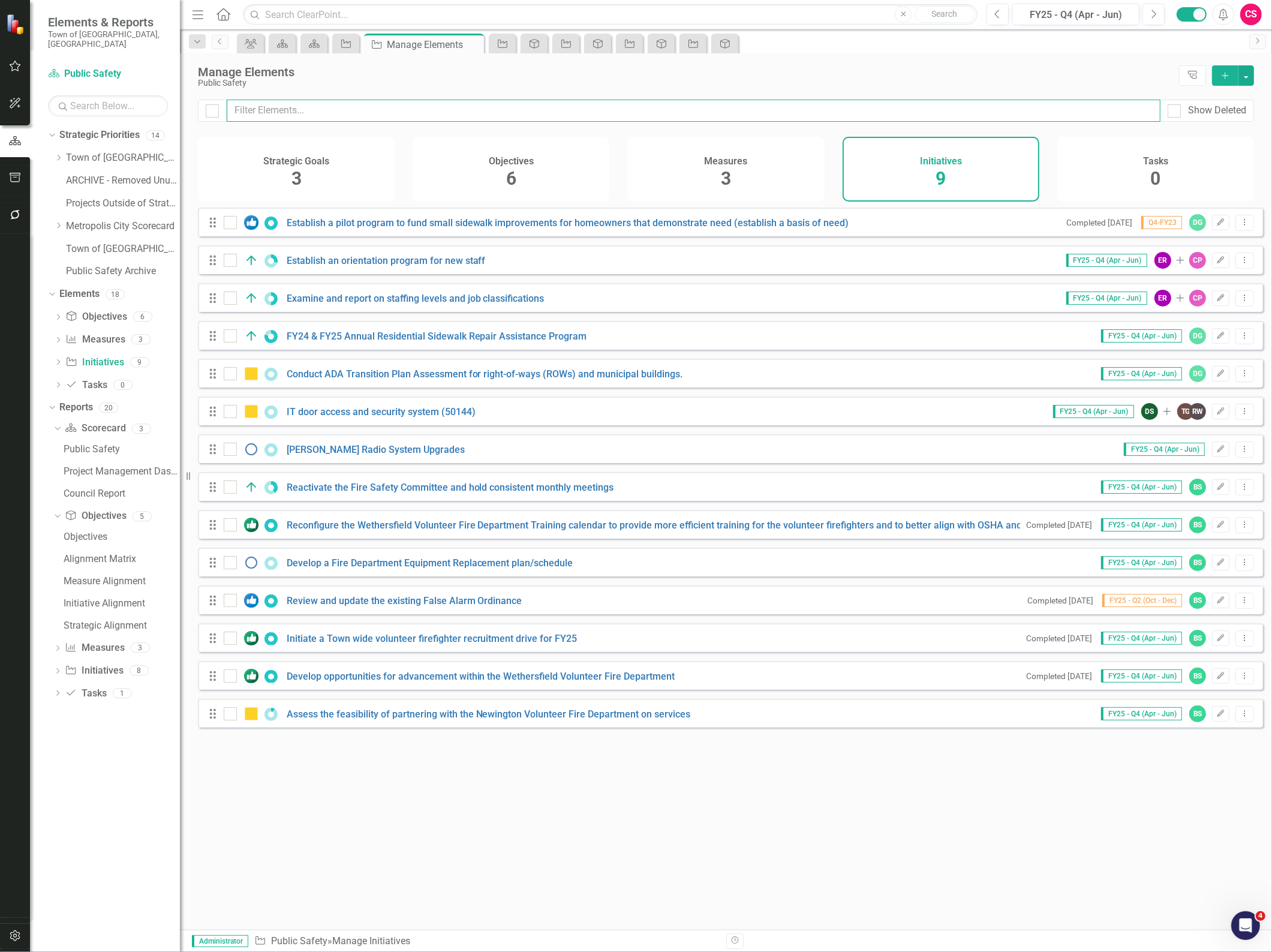
click at [747, 109] on input "text" at bounding box center [694, 110] width 934 height 22
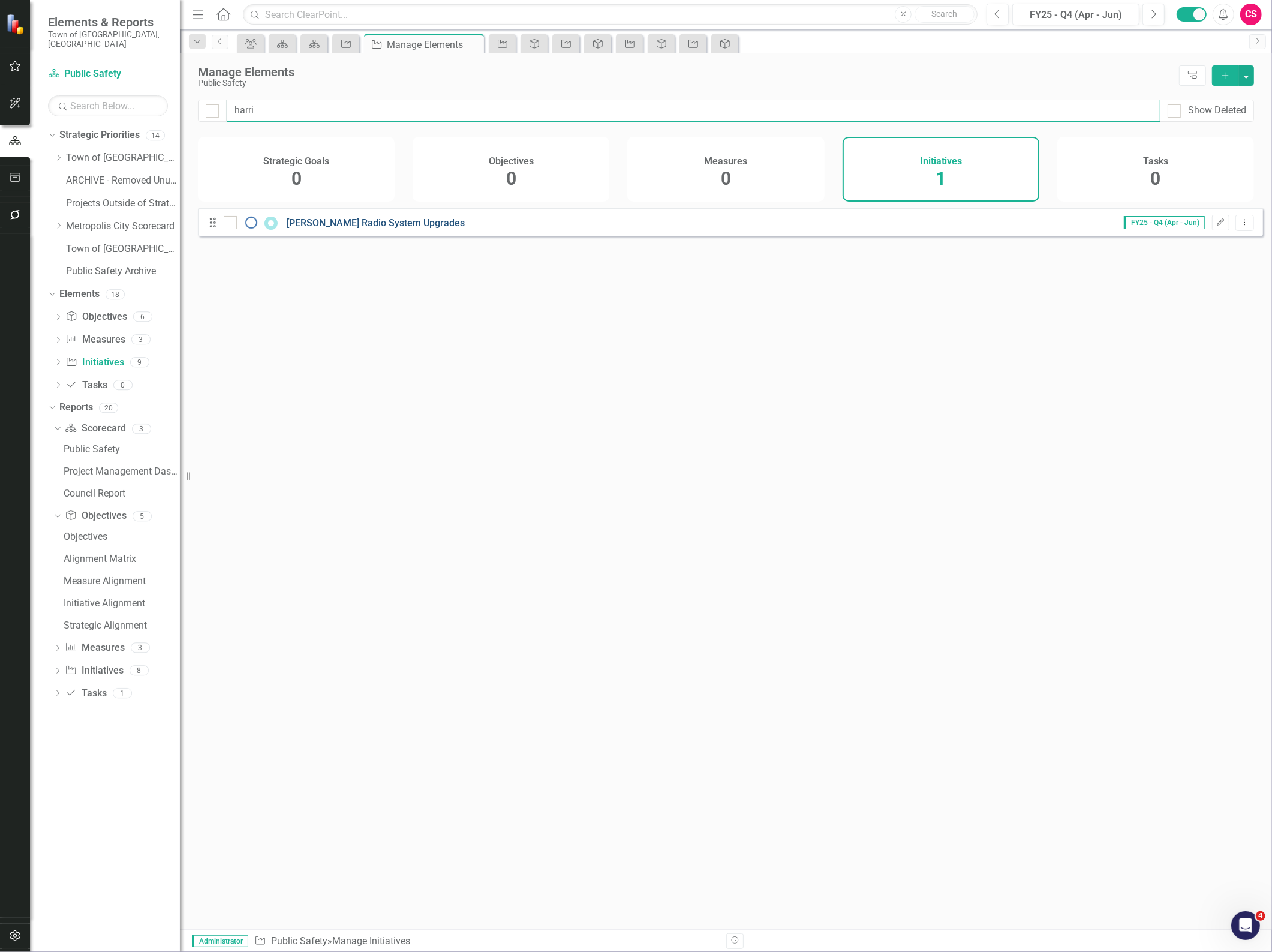
type input "harri"
click at [414, 228] on link "[PERSON_NAME] Radio System Upgrades" at bounding box center [375, 222] width 178 height 11
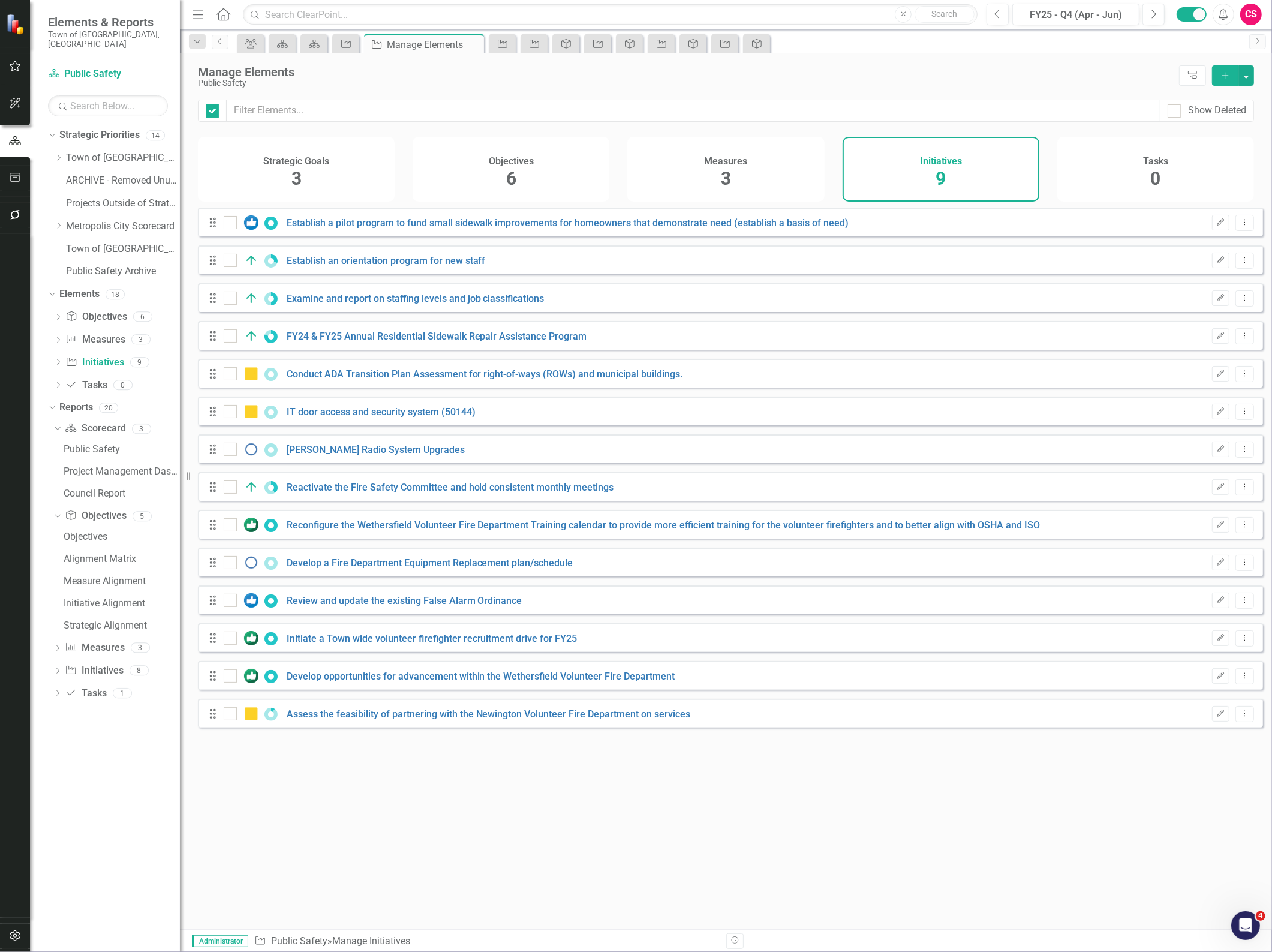
checkbox input "false"
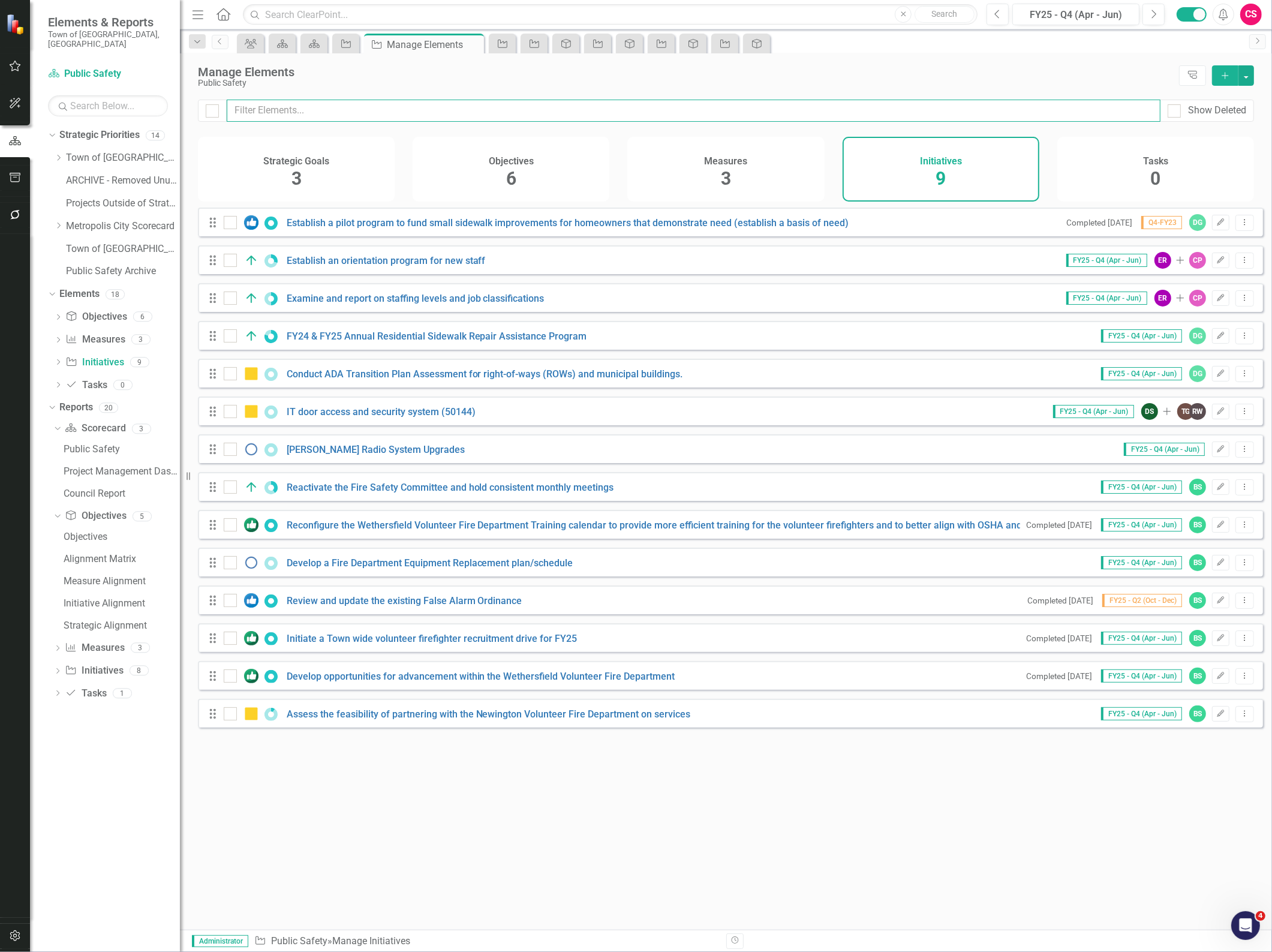
click at [737, 113] on input "text" at bounding box center [694, 110] width 934 height 22
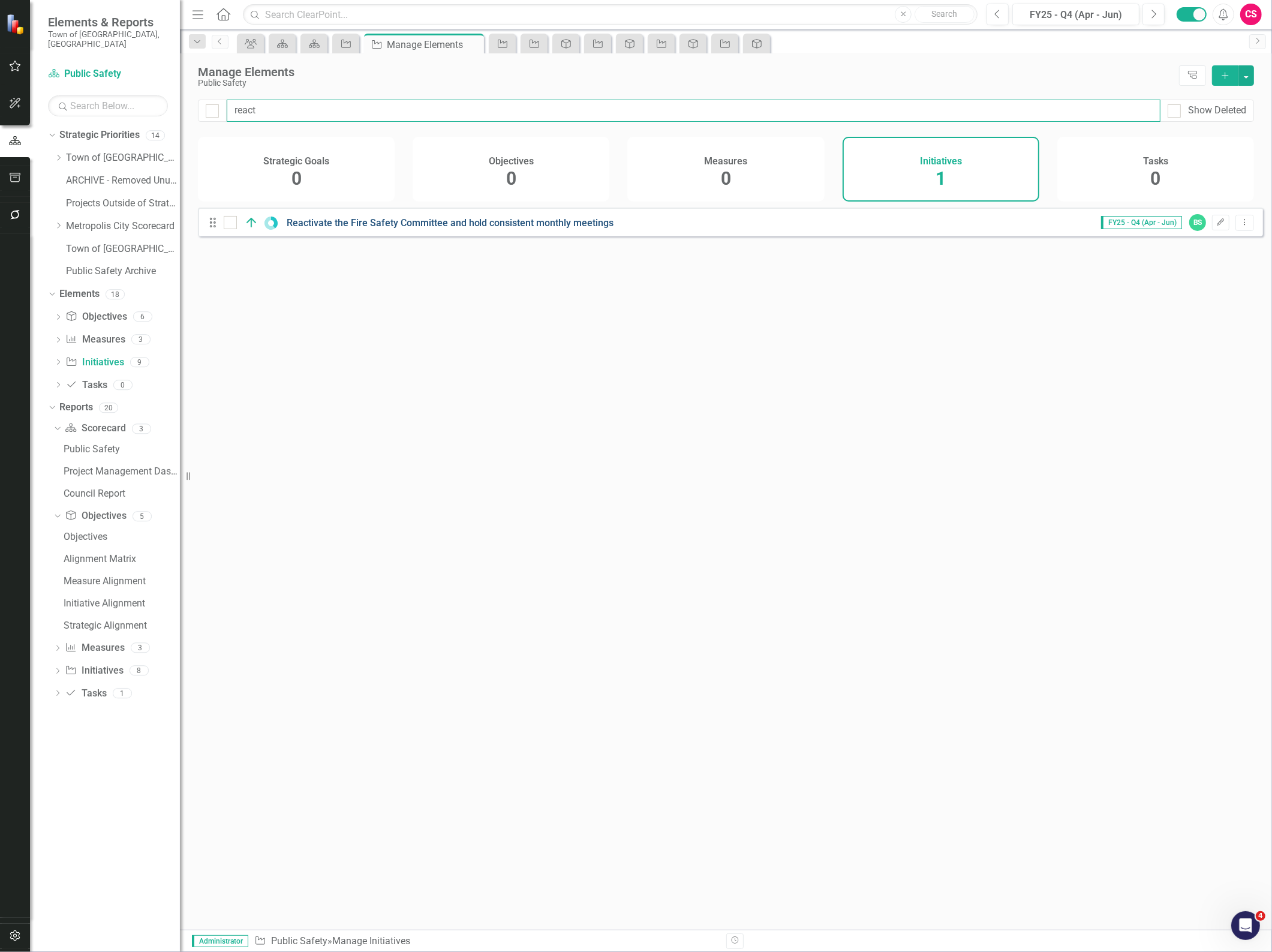
type input "react"
click at [440, 229] on link "Reactivate the Fire Safety Committee and hold consistent monthly meetings" at bounding box center [450, 222] width 327 height 11
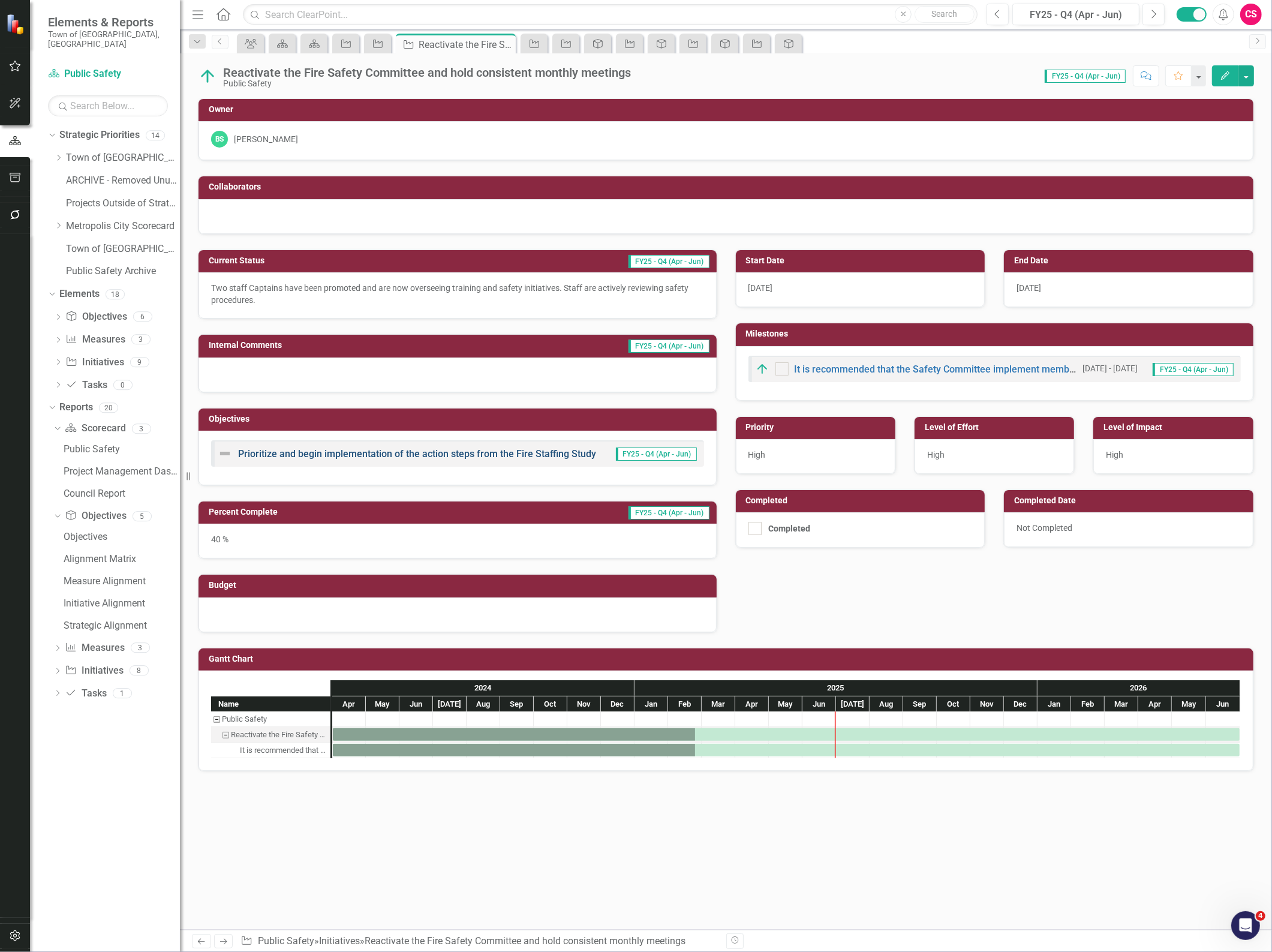
click at [336, 454] on link "Prioritize and begin implementation of the action steps from the Fire Staffing …" at bounding box center [417, 453] width 358 height 11
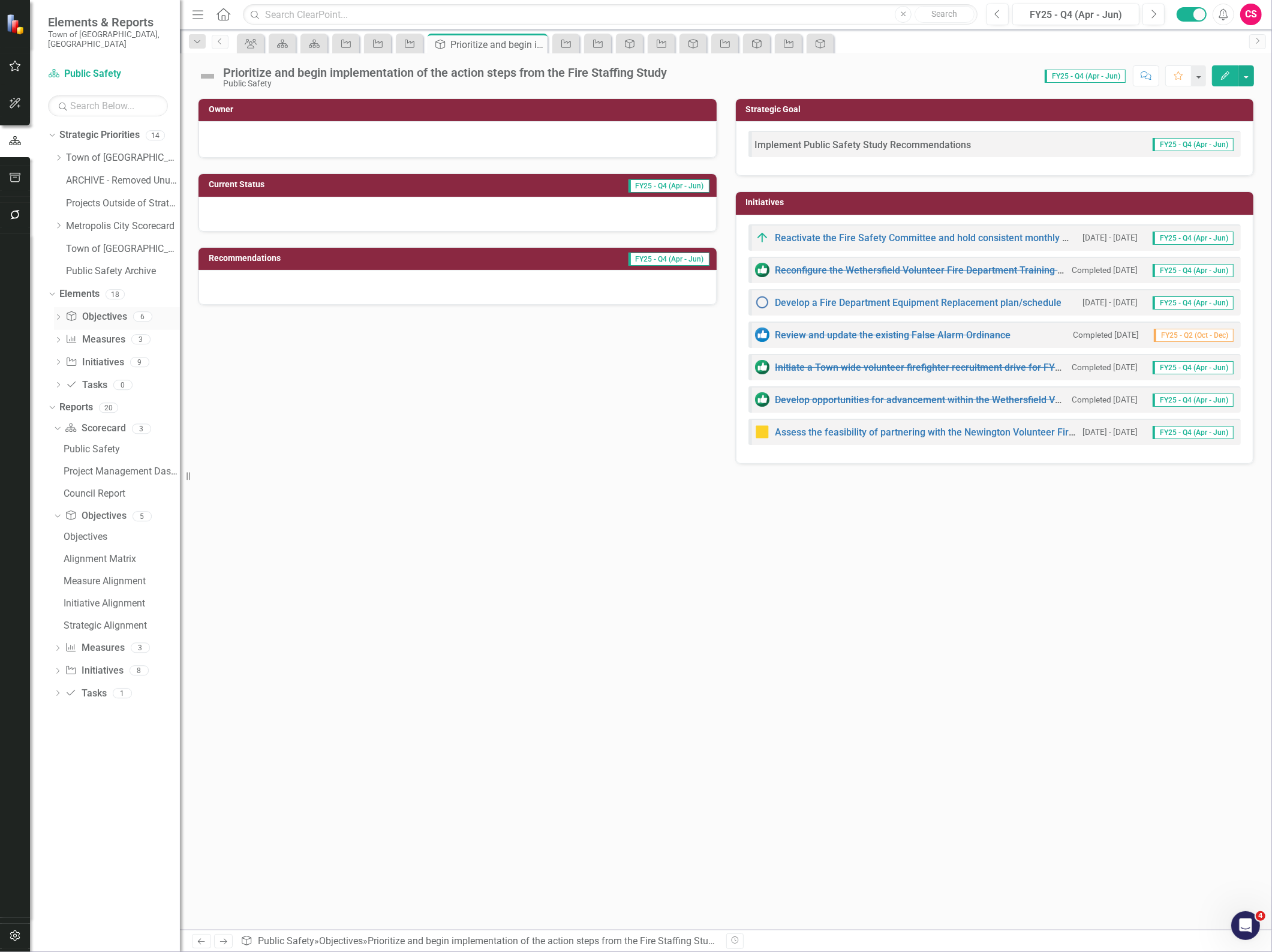
click at [91, 310] on link "Objective Objectives" at bounding box center [96, 316] width 61 height 14
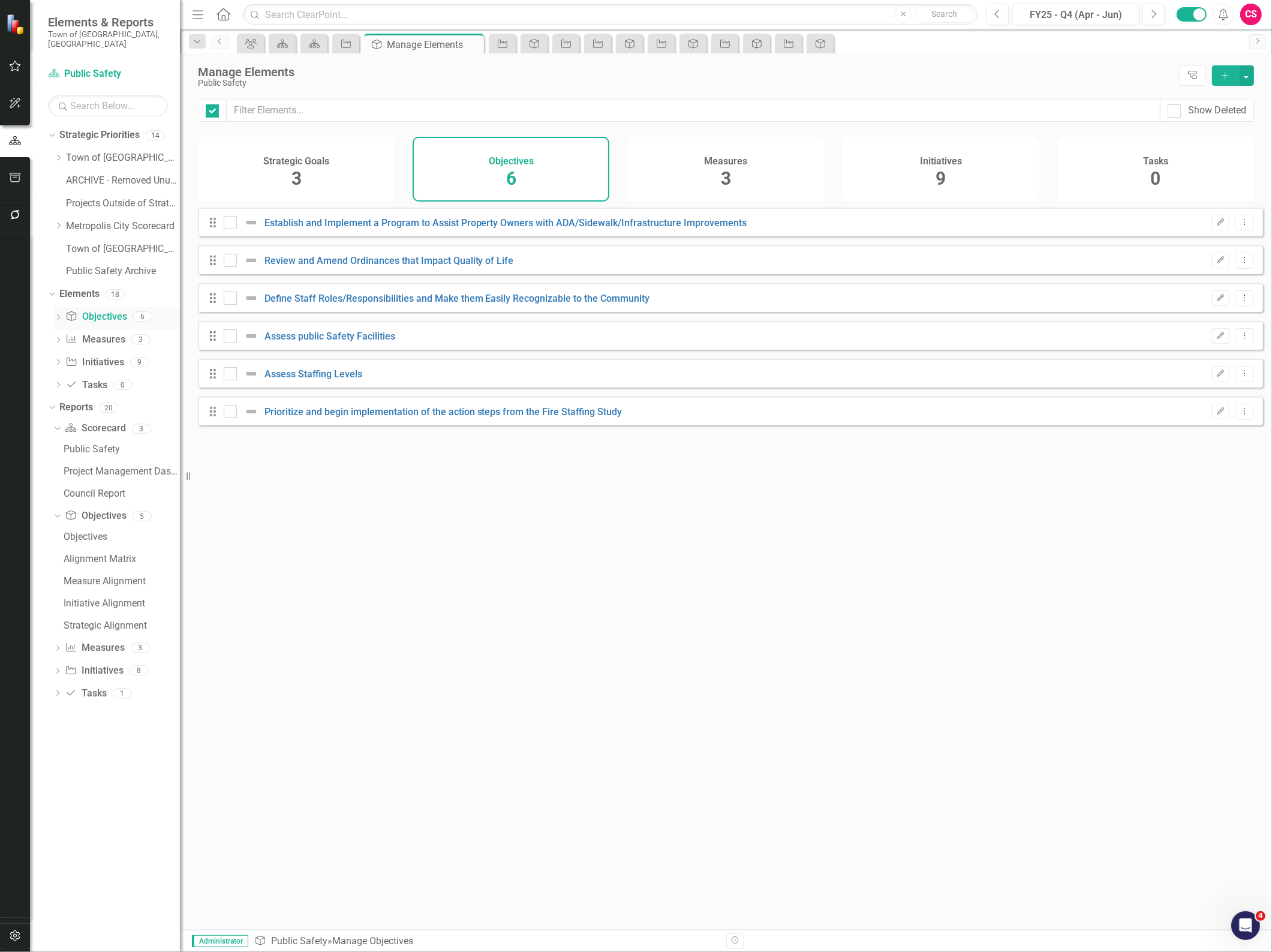
checkbox input "false"
click at [232, 305] on div at bounding box center [230, 298] width 13 height 13
click at [232, 299] on input "checkbox" at bounding box center [227, 295] width 8 height 8
checkbox input "true"
click at [225, 337] on input "checkbox" at bounding box center [227, 333] width 8 height 8
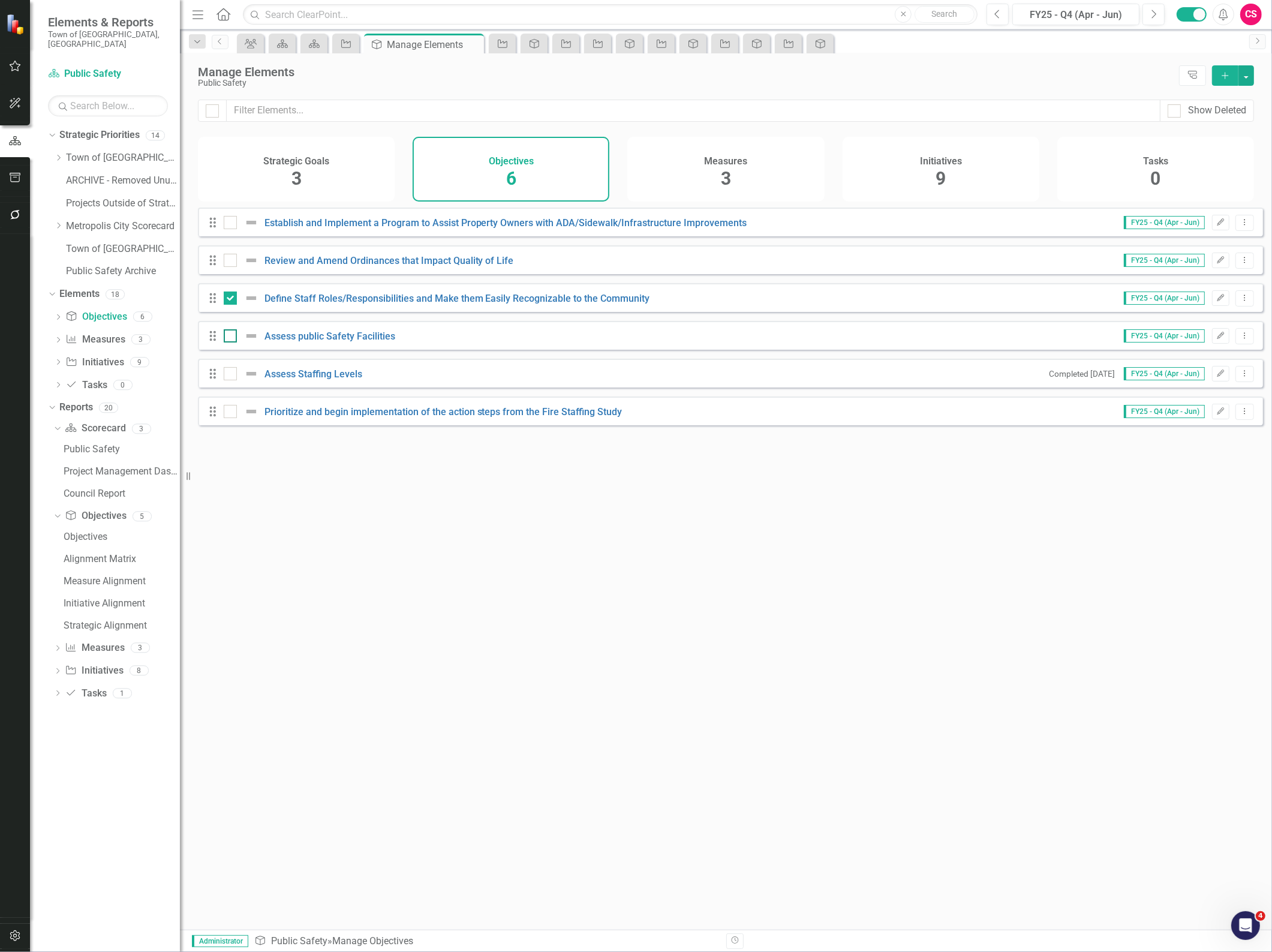
checkbox input "true"
click at [233, 380] on div at bounding box center [230, 373] width 13 height 13
click at [232, 375] on input "checkbox" at bounding box center [227, 370] width 8 height 8
checkbox input "true"
click at [228, 342] on div at bounding box center [230, 336] width 13 height 13
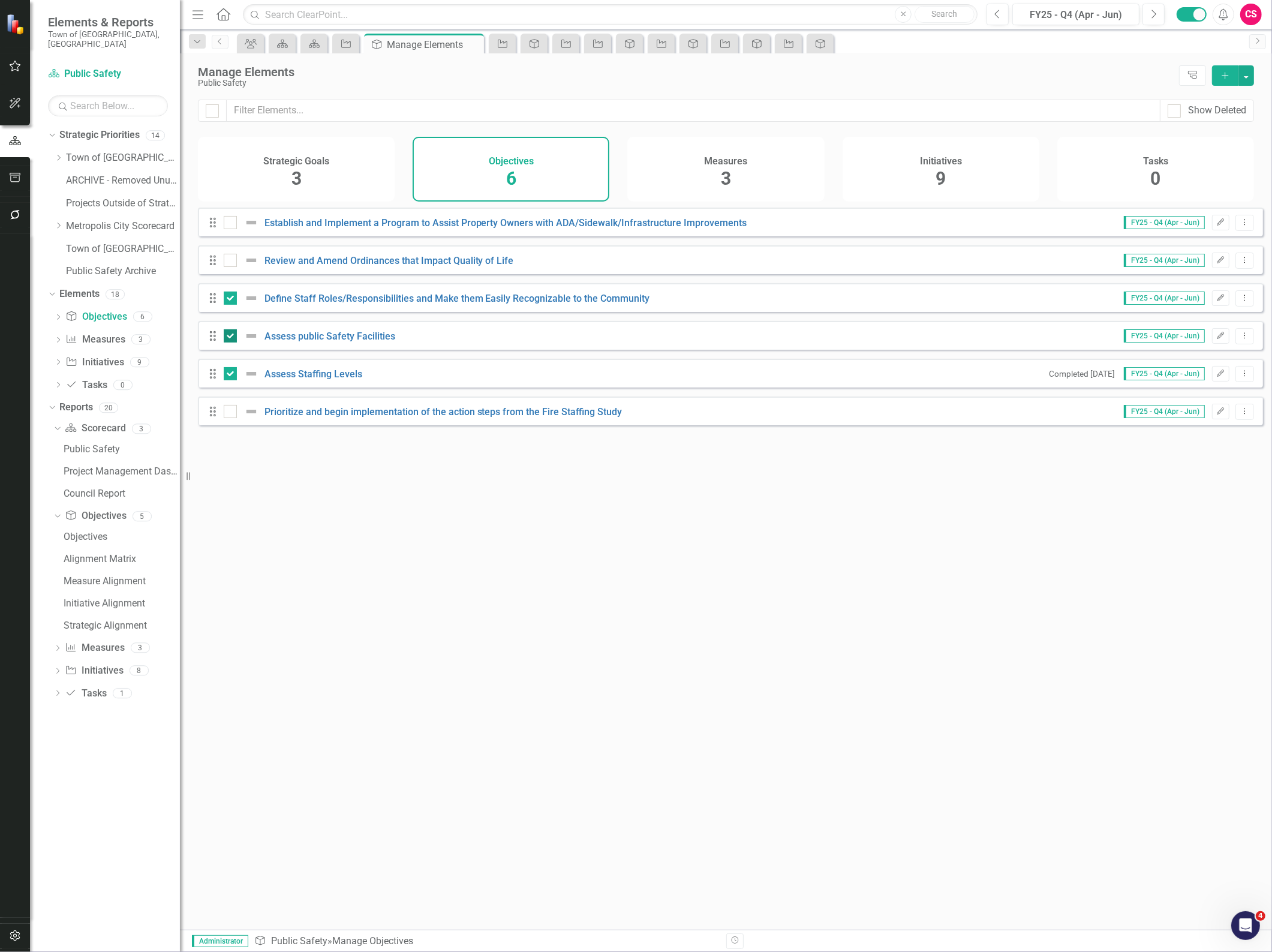
click at [228, 337] on input "checkbox" at bounding box center [227, 333] width 8 height 8
checkbox input "false"
click at [232, 229] on div at bounding box center [230, 222] width 13 height 13
click at [232, 223] on input "checkbox" at bounding box center [227, 220] width 8 height 8
checkbox input "true"
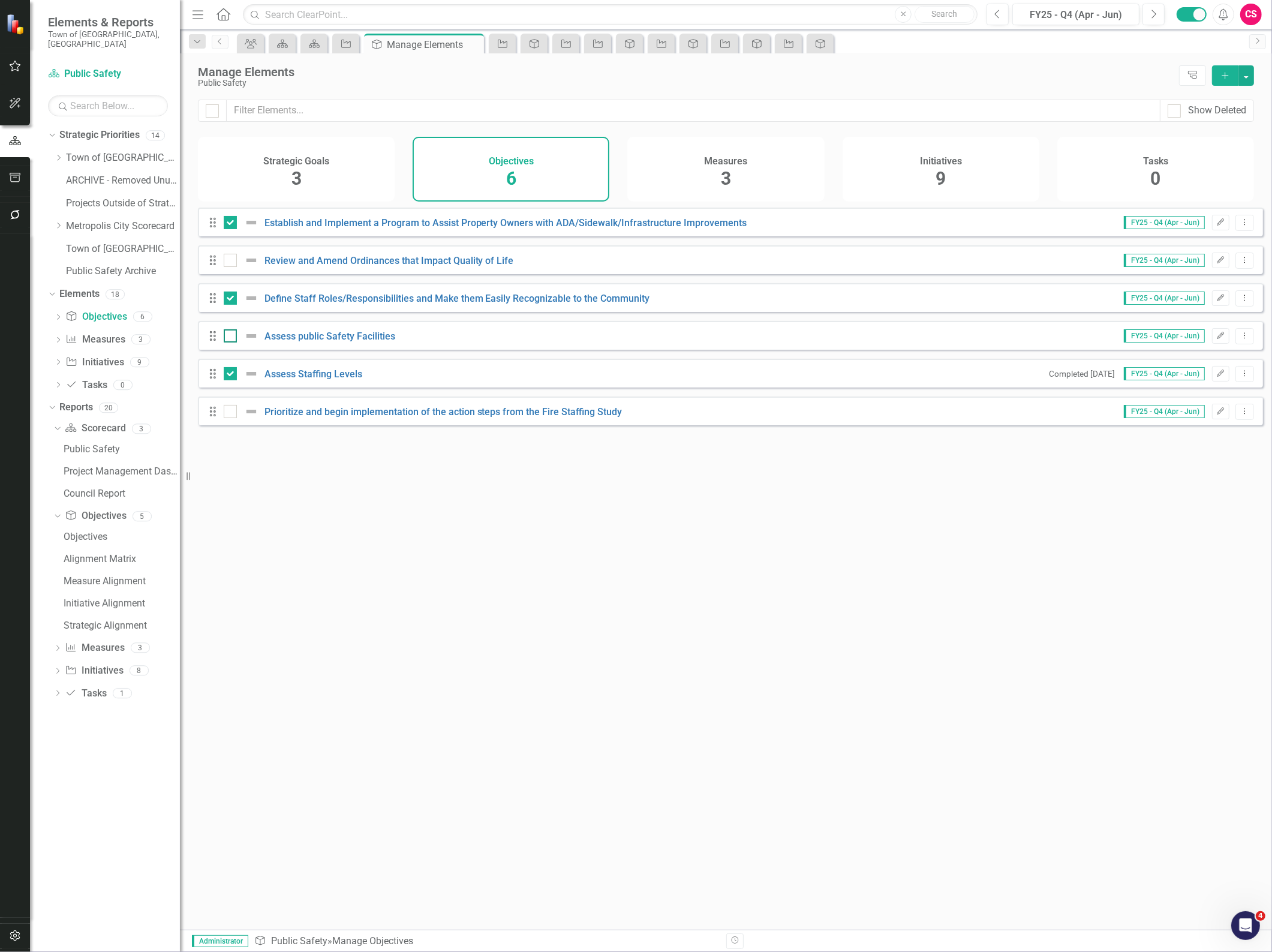
click at [232, 342] on div at bounding box center [230, 336] width 13 height 13
click at [232, 337] on input "checkbox" at bounding box center [227, 333] width 8 height 8
checkbox input "true"
click at [241, 415] on div at bounding box center [243, 411] width 41 height 15
click at [232, 412] on input "checkbox" at bounding box center [227, 409] width 8 height 8
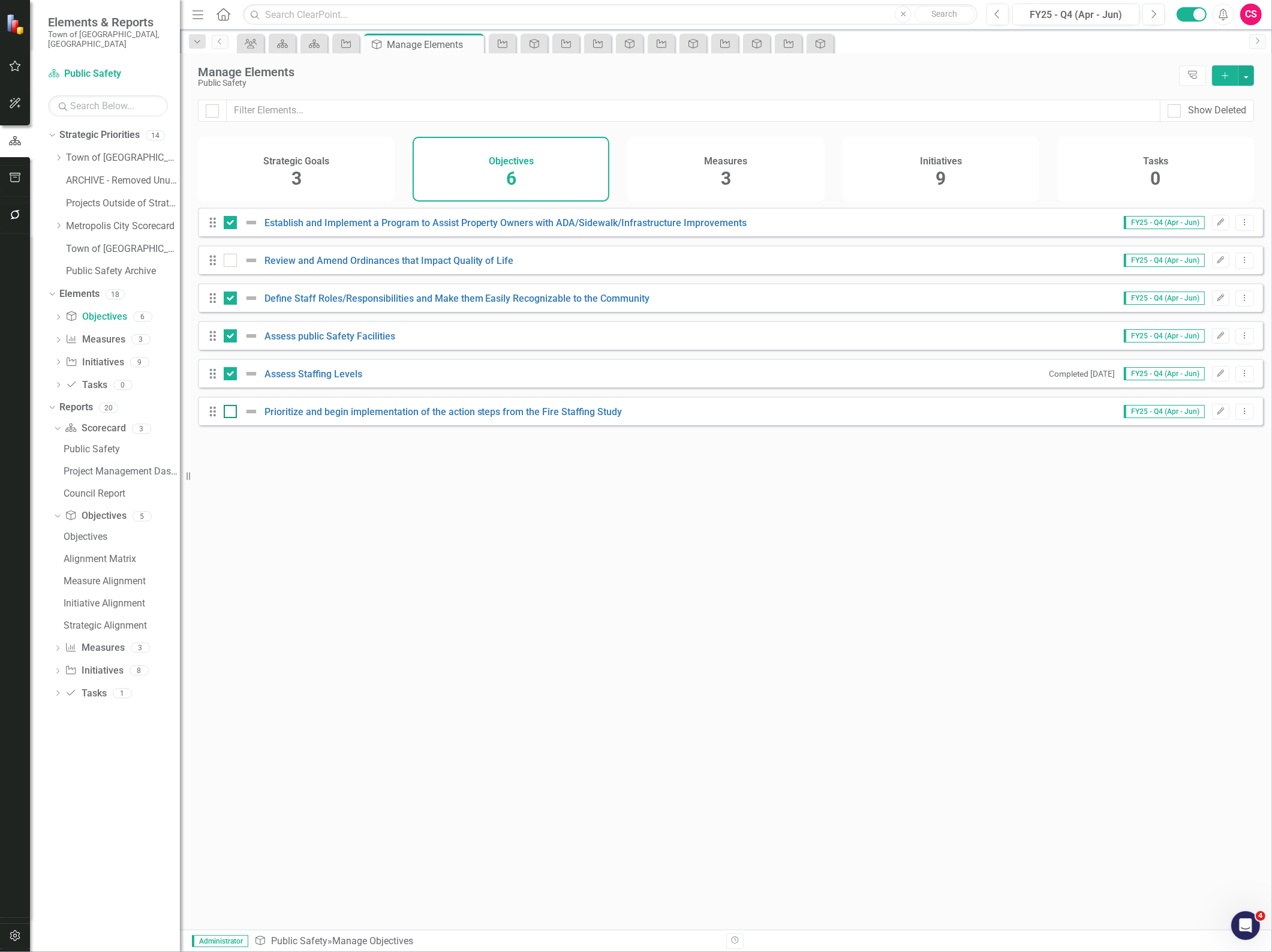
checkbox input "true"
click at [1212, 268] on button "Edit" at bounding box center [1220, 260] width 17 height 16
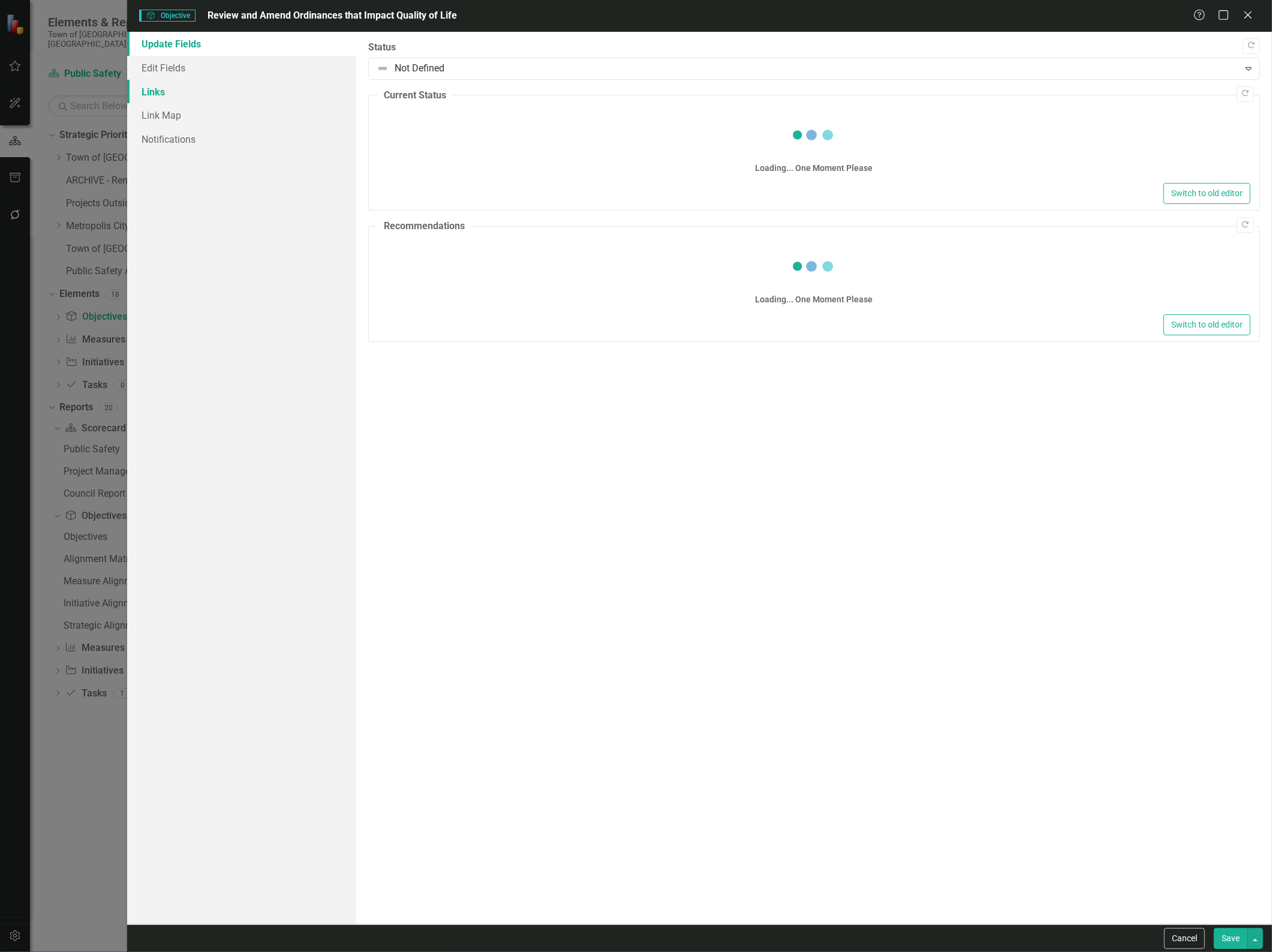
click at [202, 92] on link "Links" at bounding box center [241, 91] width 229 height 24
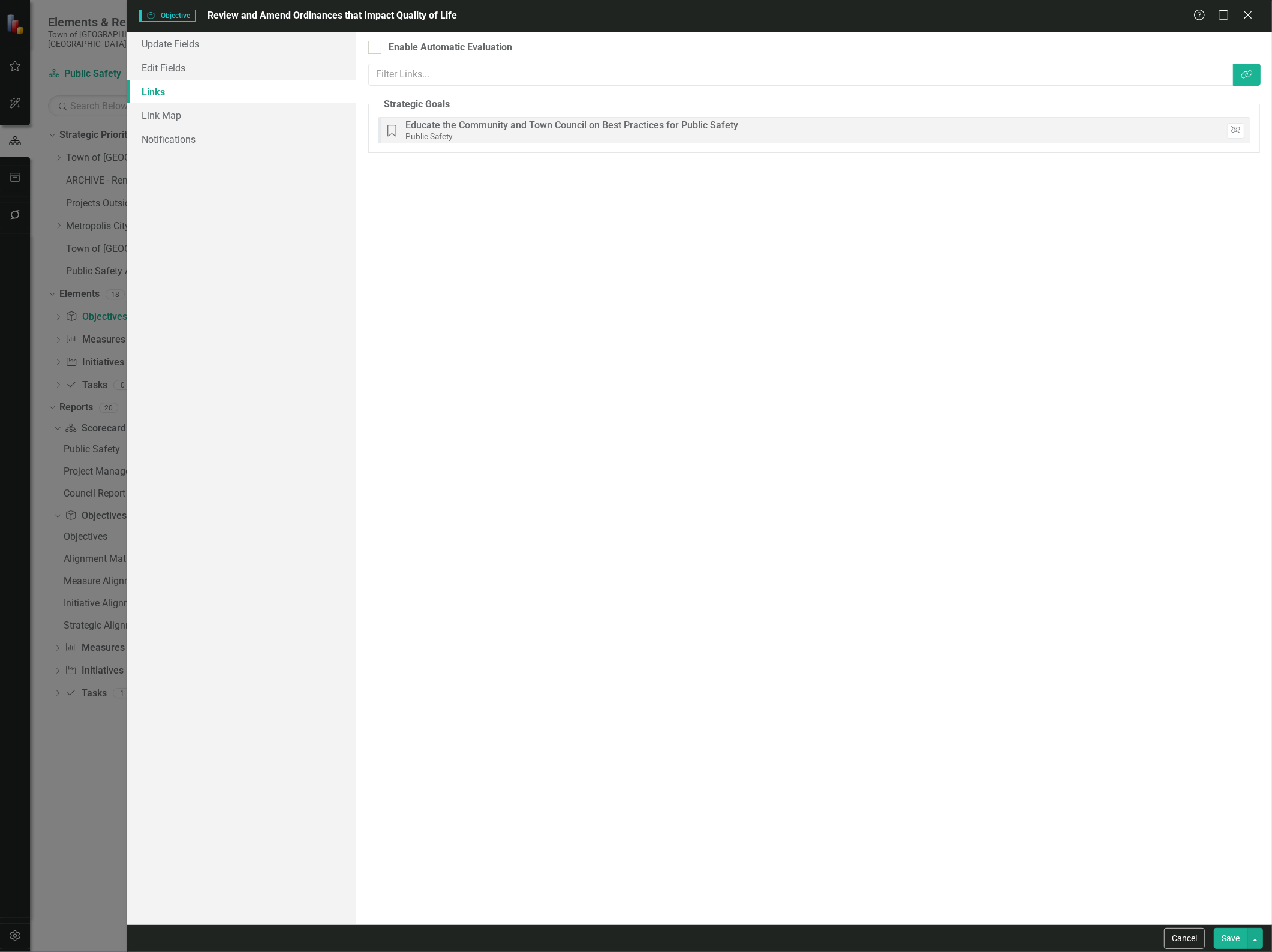
drag, startPoint x: 1166, startPoint y: 933, endPoint x: 1123, endPoint y: 922, distance: 44.4
click at [1167, 934] on button "Cancel" at bounding box center [1184, 937] width 41 height 21
